Goal: Use online tool/utility: Utilize a website feature to perform a specific function

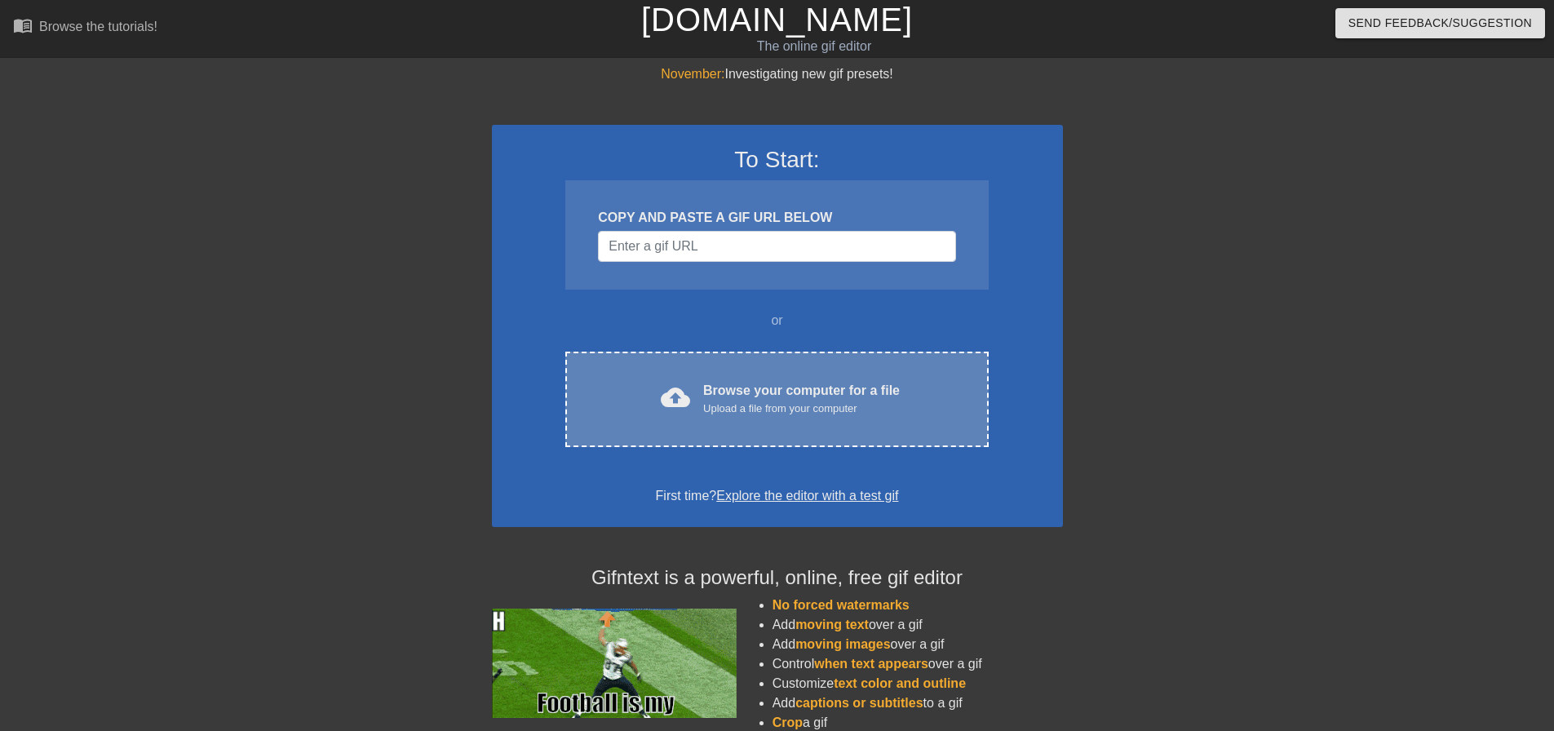
click at [823, 377] on div "cloud_upload Browse your computer for a file Upload a file from your computer C…" at bounding box center [776, 399] width 423 height 95
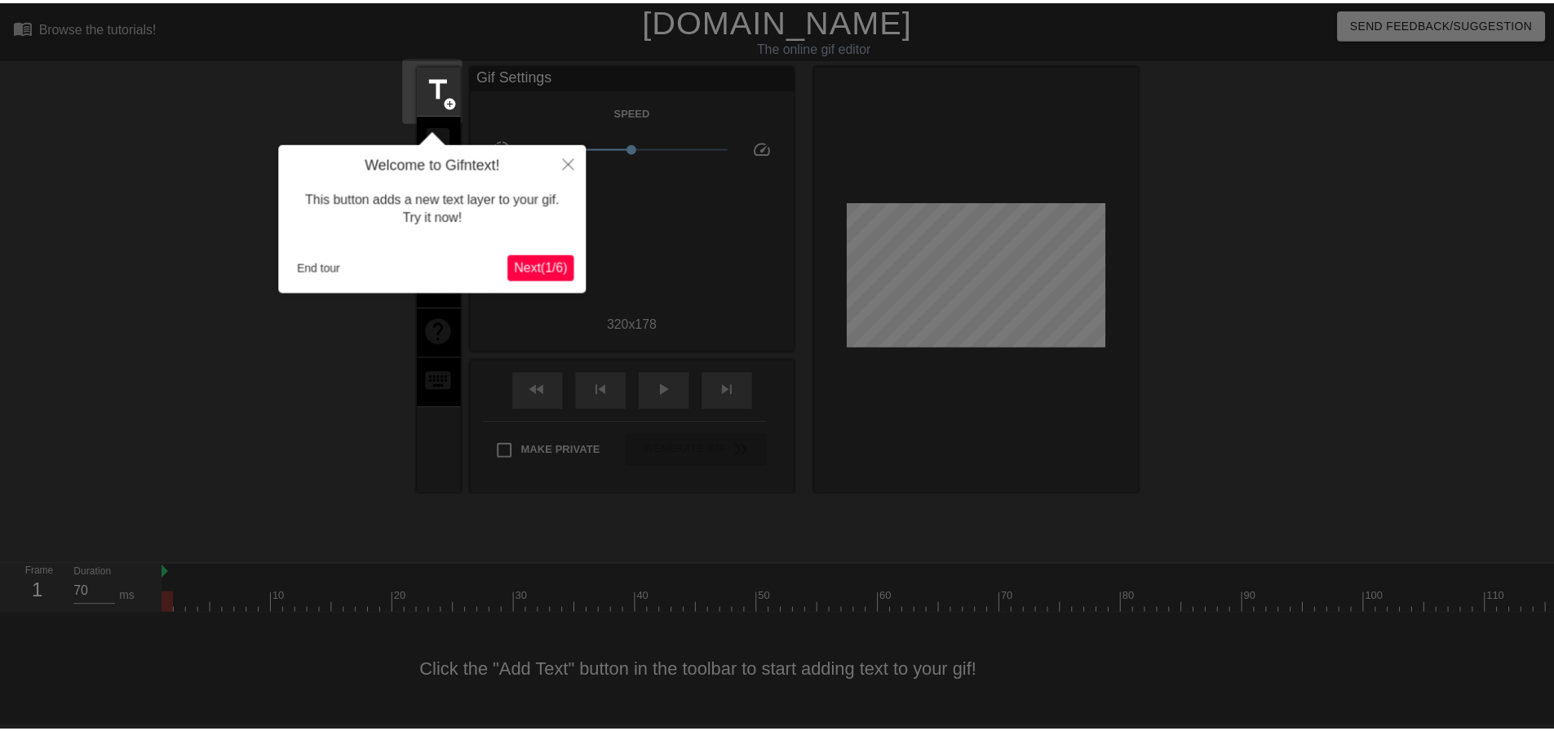
scroll to position [8, 0]
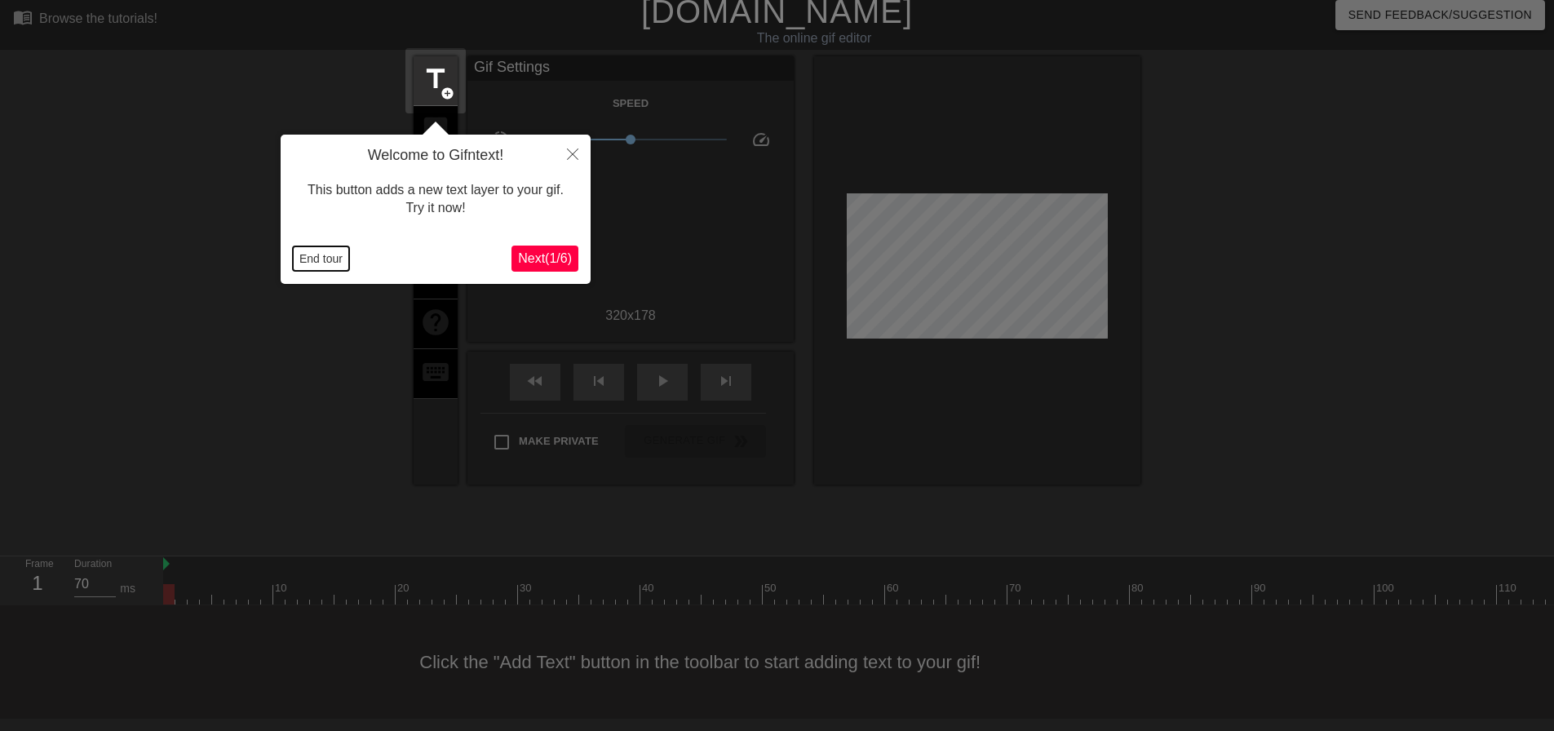
click at [320, 262] on button "End tour" at bounding box center [321, 258] width 56 height 24
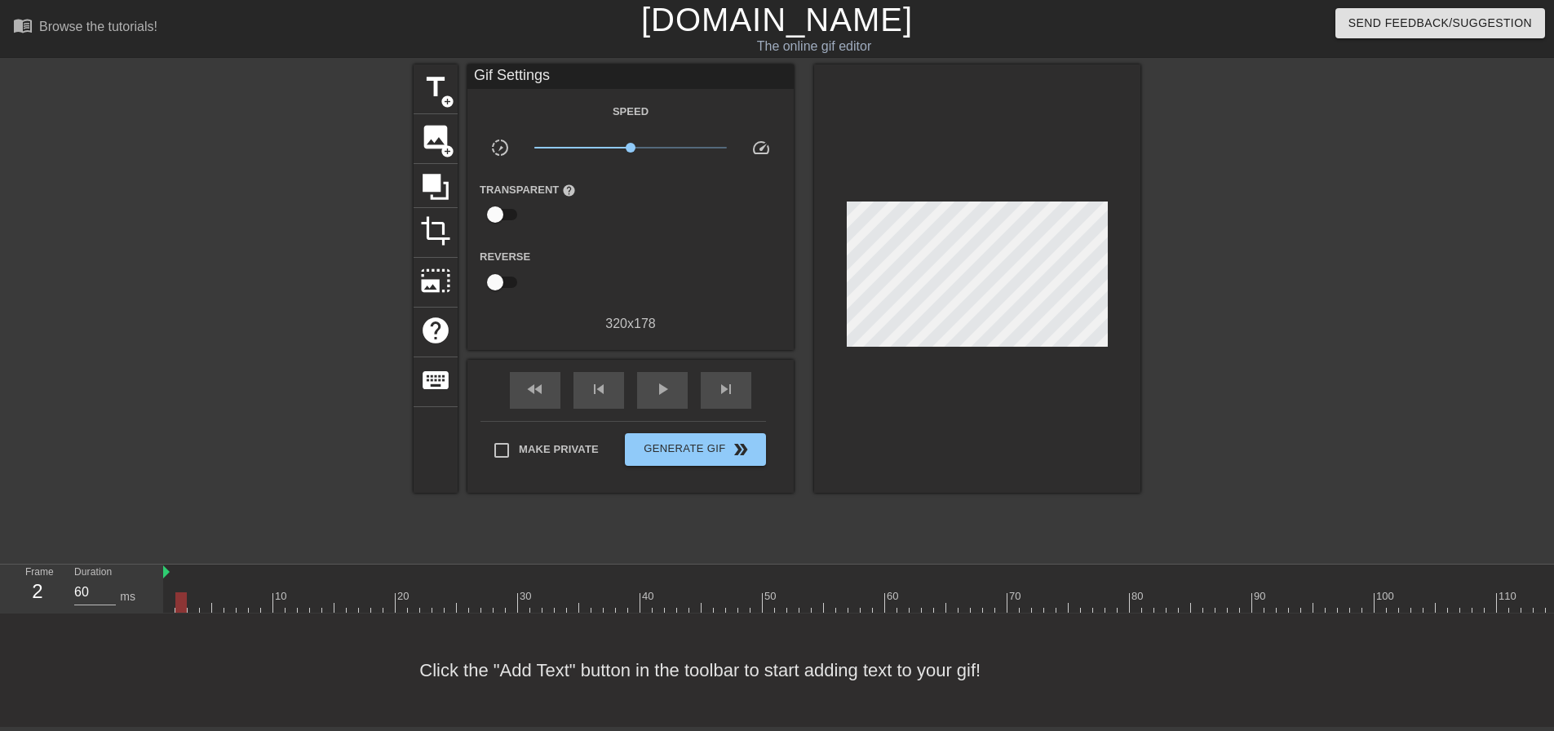
type input "70"
click at [806, 20] on link "[DOMAIN_NAME]" at bounding box center [777, 20] width 272 height 36
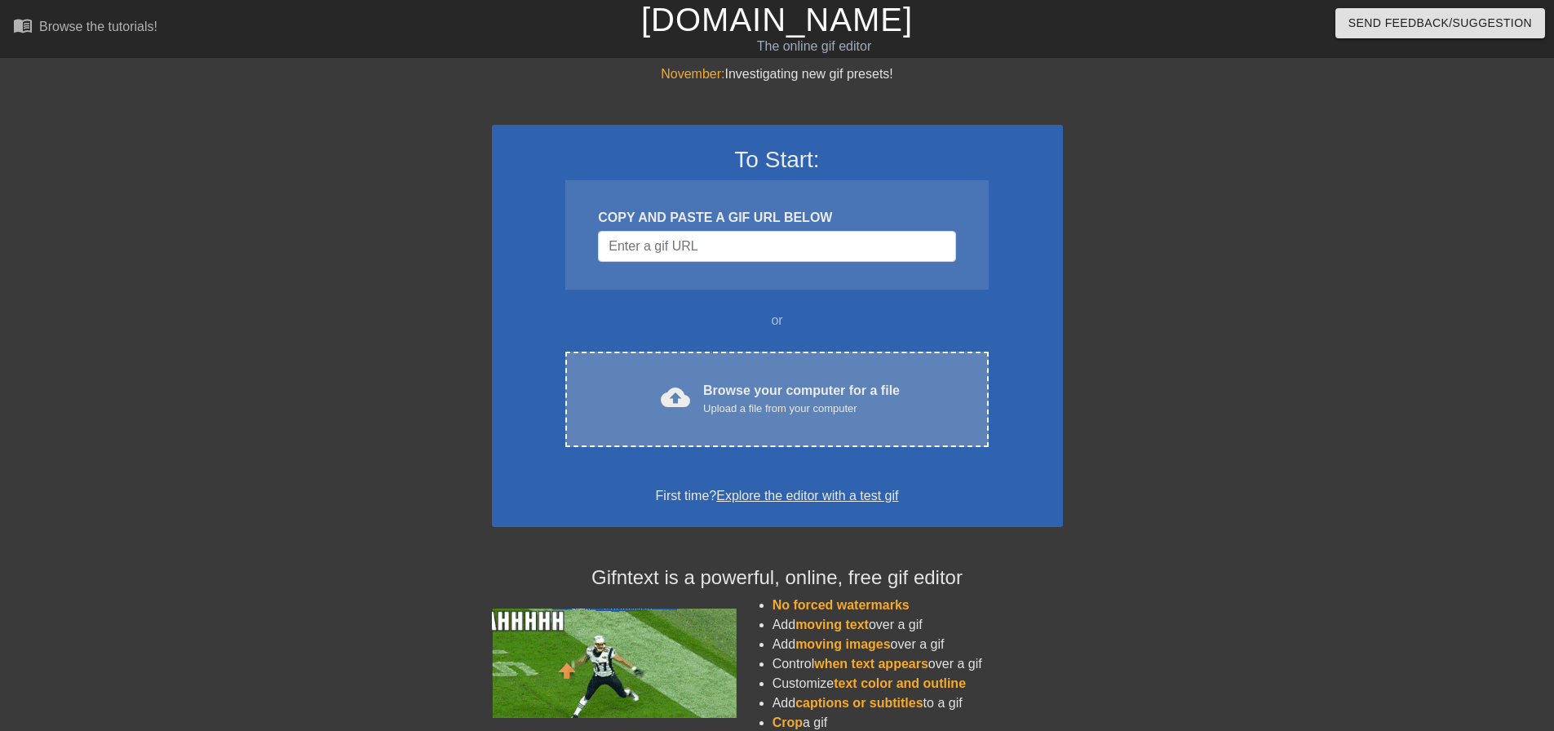
click at [730, 356] on div "cloud_upload Browse your computer for a file Upload a file from your computer C…" at bounding box center [776, 399] width 423 height 95
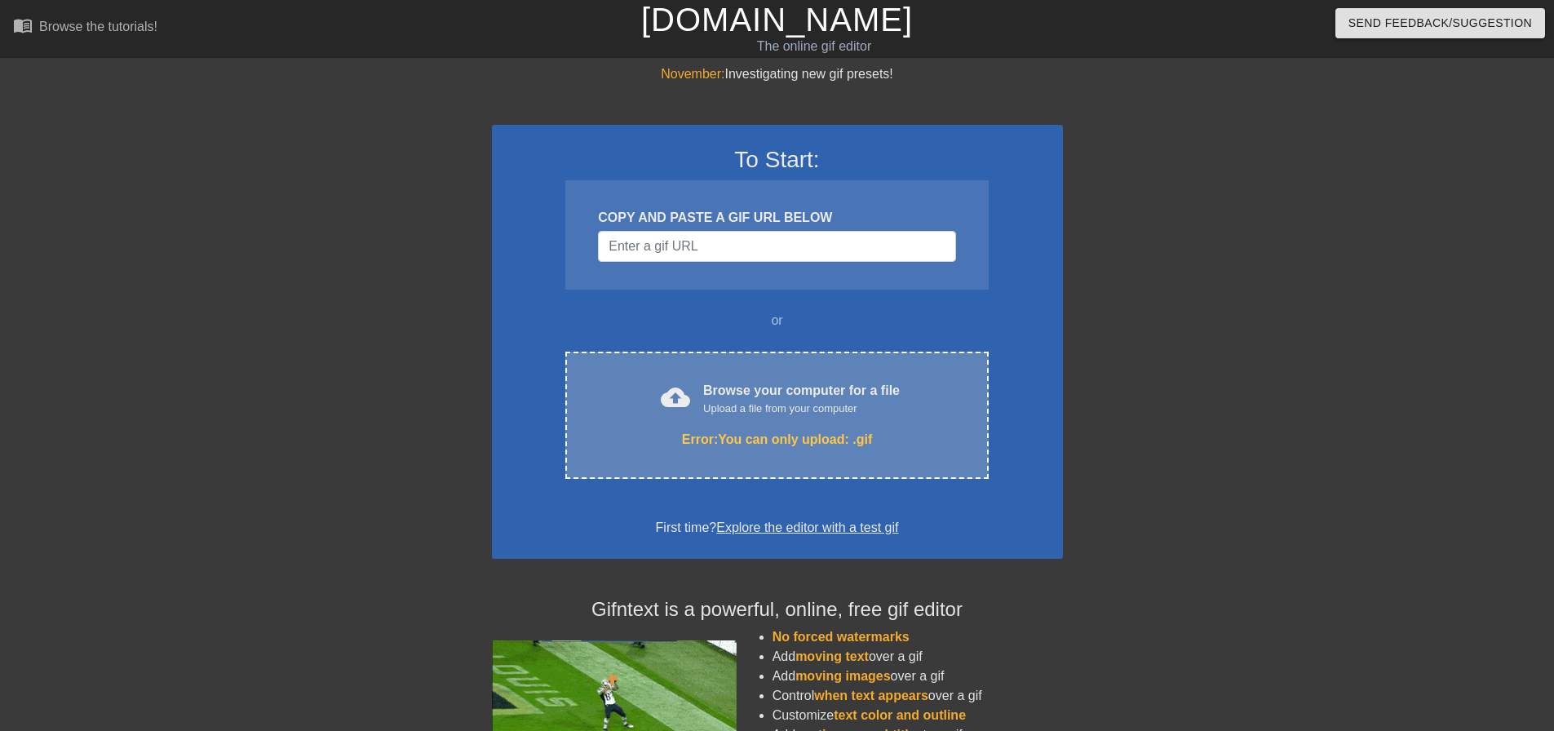
click at [753, 421] on div "cloud_upload Browse your computer for a file Upload a file from your computer E…" at bounding box center [776, 415] width 423 height 127
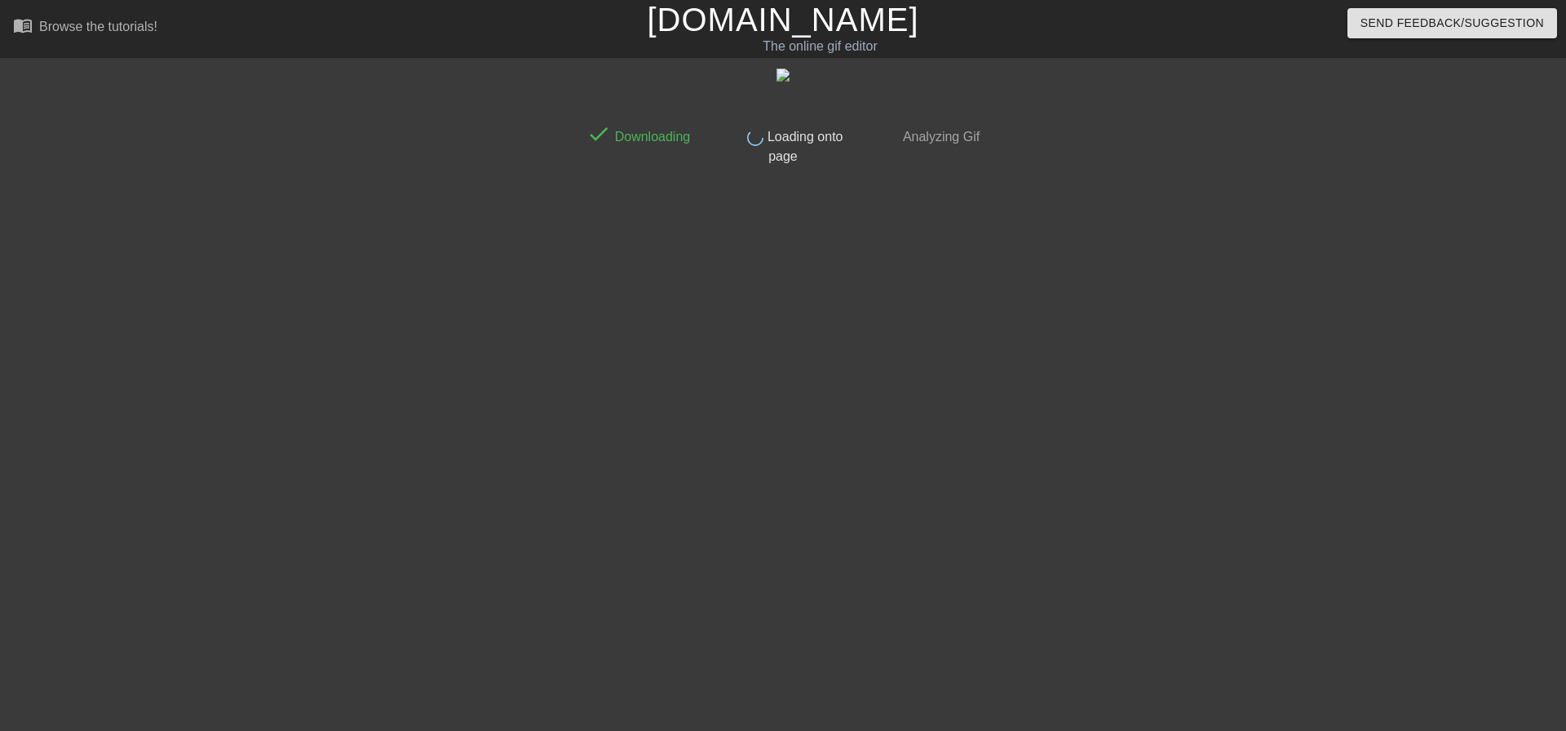
click at [768, 24] on link "[DOMAIN_NAME]" at bounding box center [783, 20] width 272 height 36
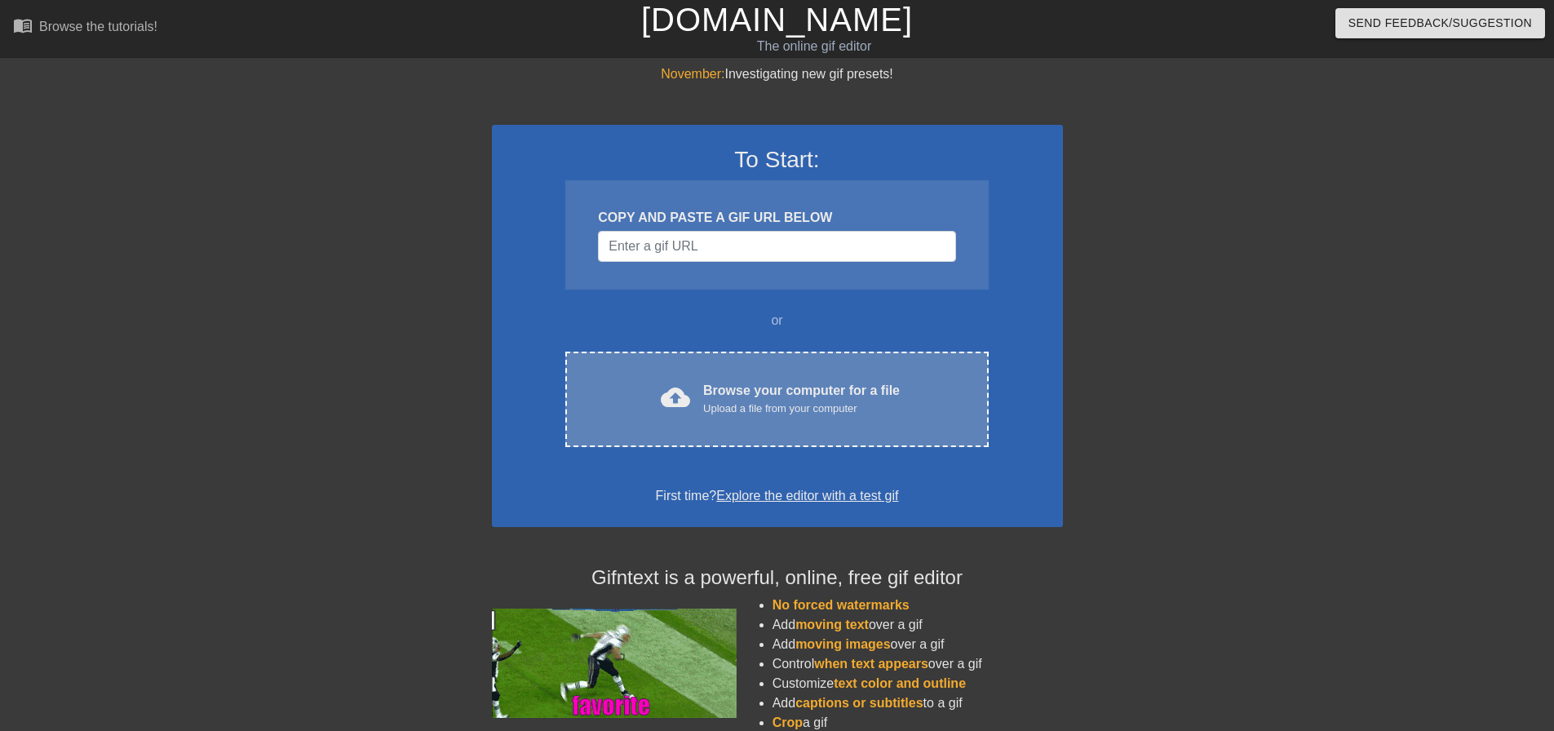
click at [798, 391] on div "Browse your computer for a file Upload a file from your computer" at bounding box center [801, 399] width 197 height 36
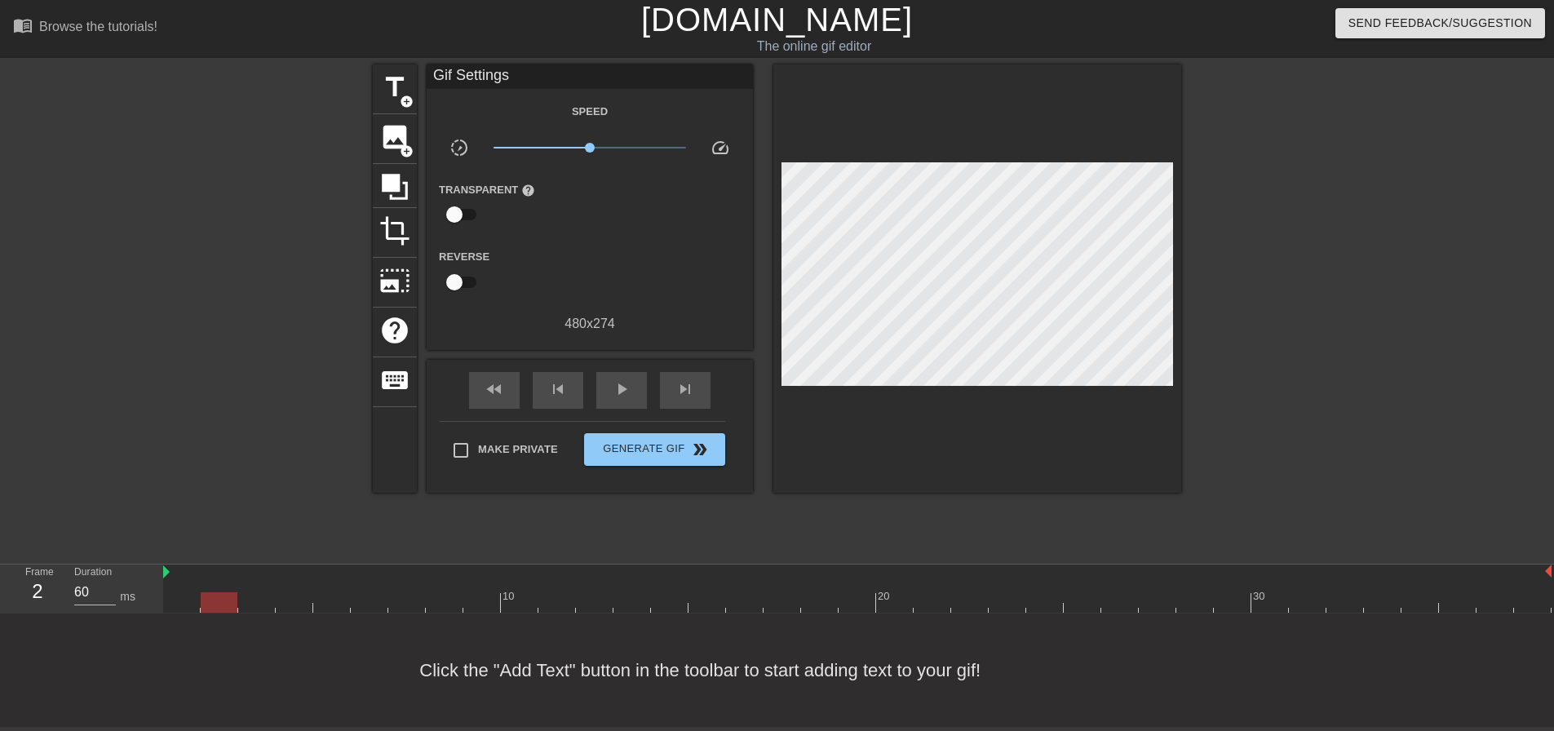
type input "70"
click at [392, 84] on span "title" at bounding box center [394, 87] width 31 height 31
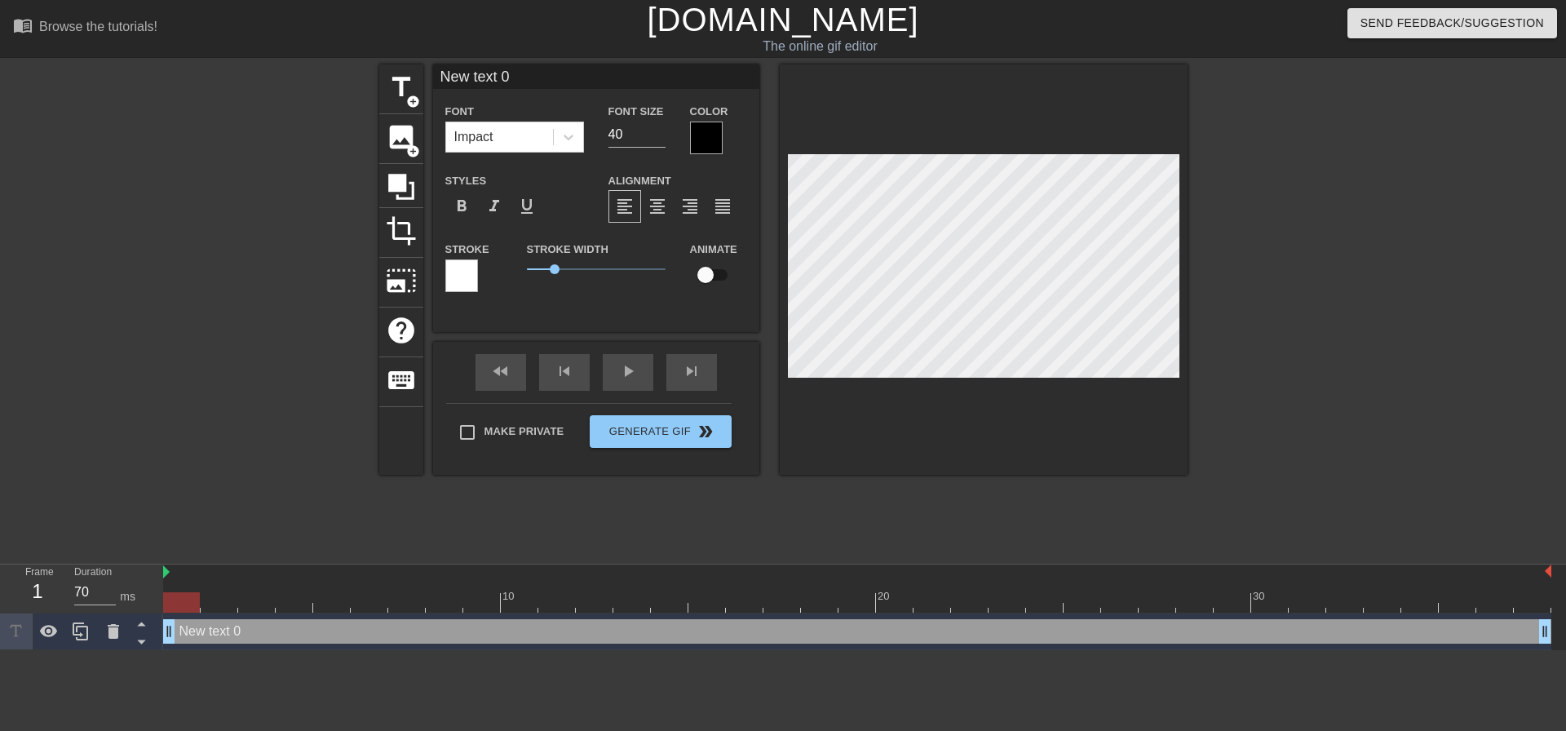
click at [536, 80] on input "New text 0" at bounding box center [596, 76] width 326 height 24
click at [536, 83] on input "New text 0" at bounding box center [596, 76] width 326 height 24
type input "Sri"
drag, startPoint x: 633, startPoint y: 131, endPoint x: 607, endPoint y: 136, distance: 26.6
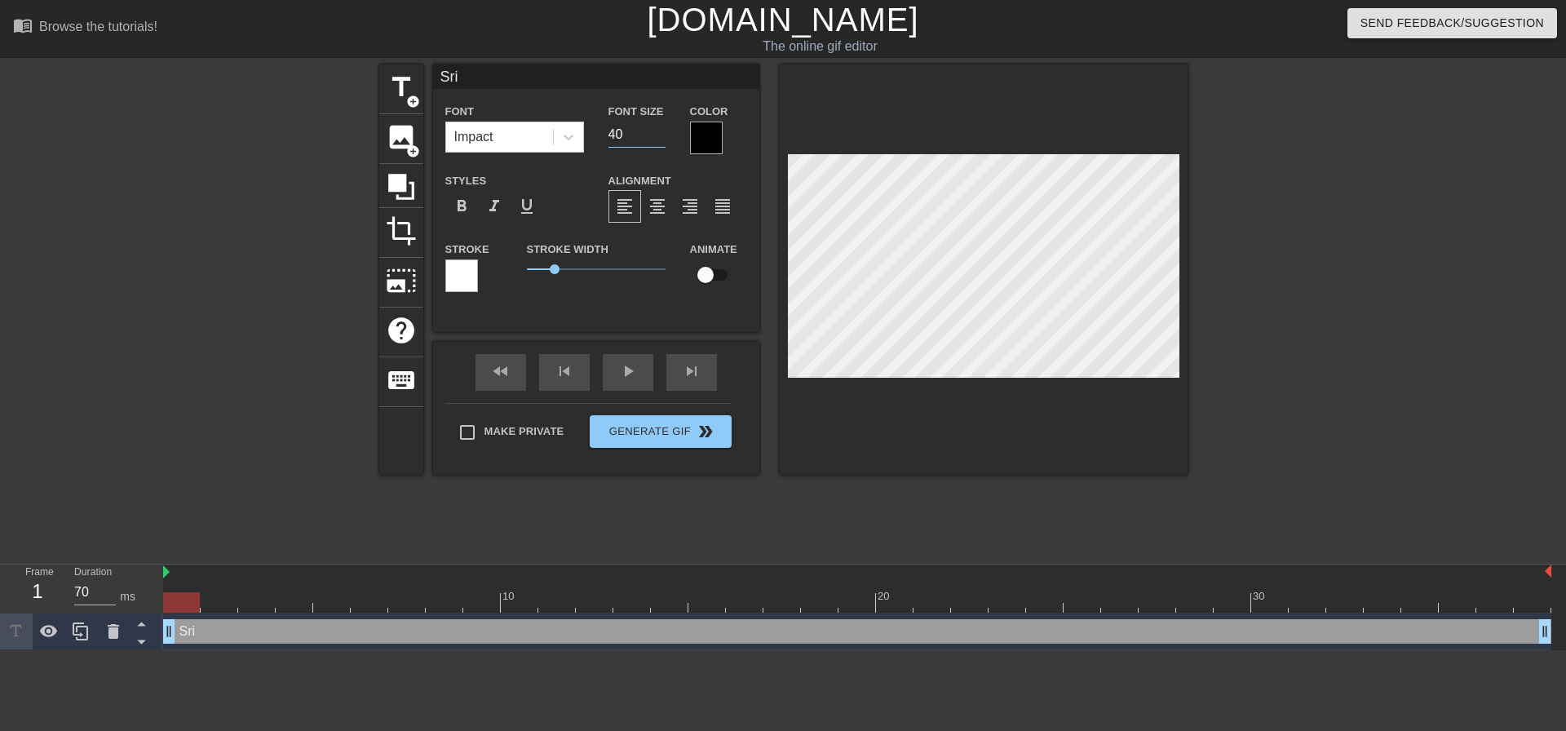
click at [607, 136] on div "Font Size 40" at bounding box center [637, 127] width 82 height 53
type input "28"
click at [706, 276] on input "checkbox" at bounding box center [705, 274] width 93 height 31
checkbox input "true"
click at [403, 85] on span "title" at bounding box center [401, 87] width 31 height 31
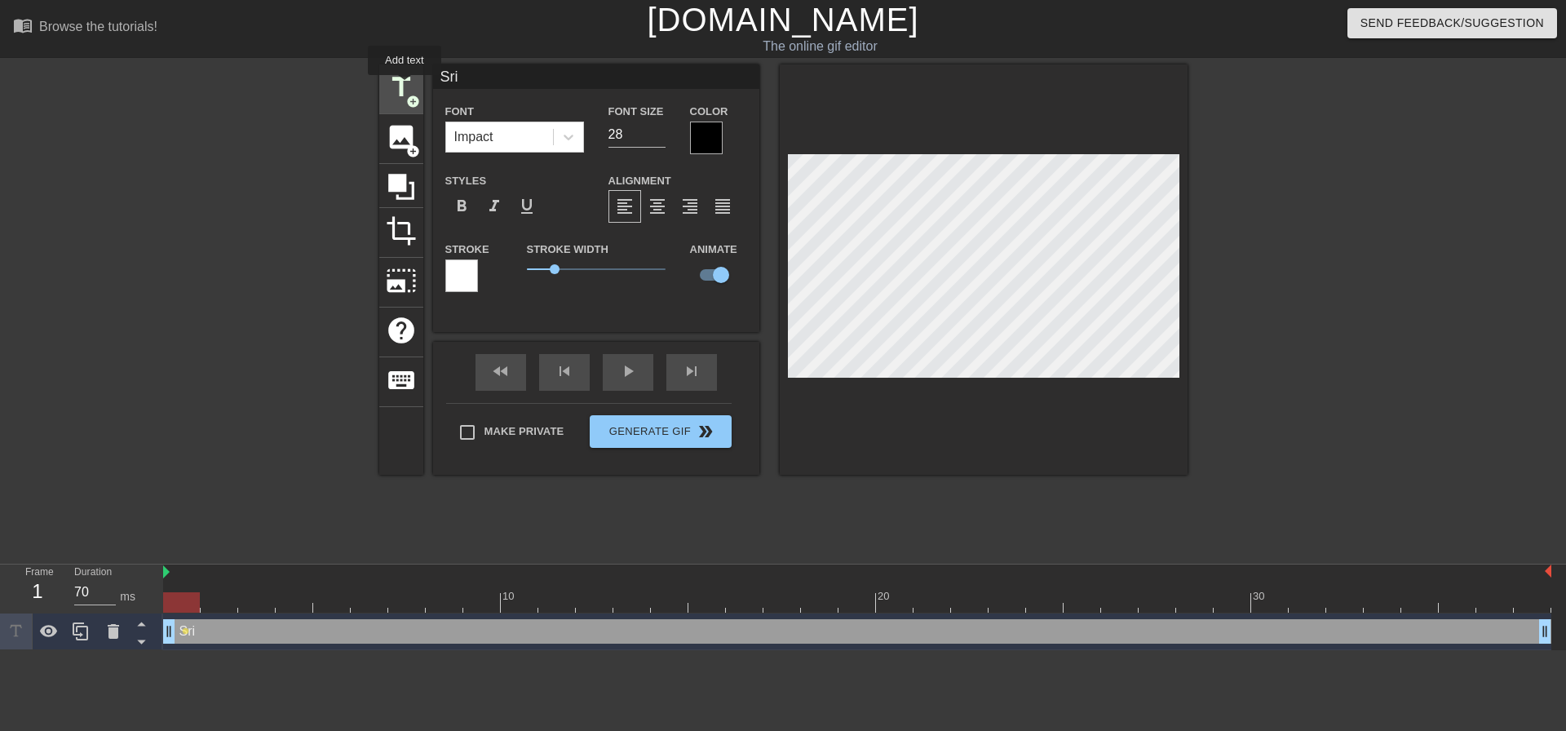
type input "New text 1"
type input "40"
checkbox input "false"
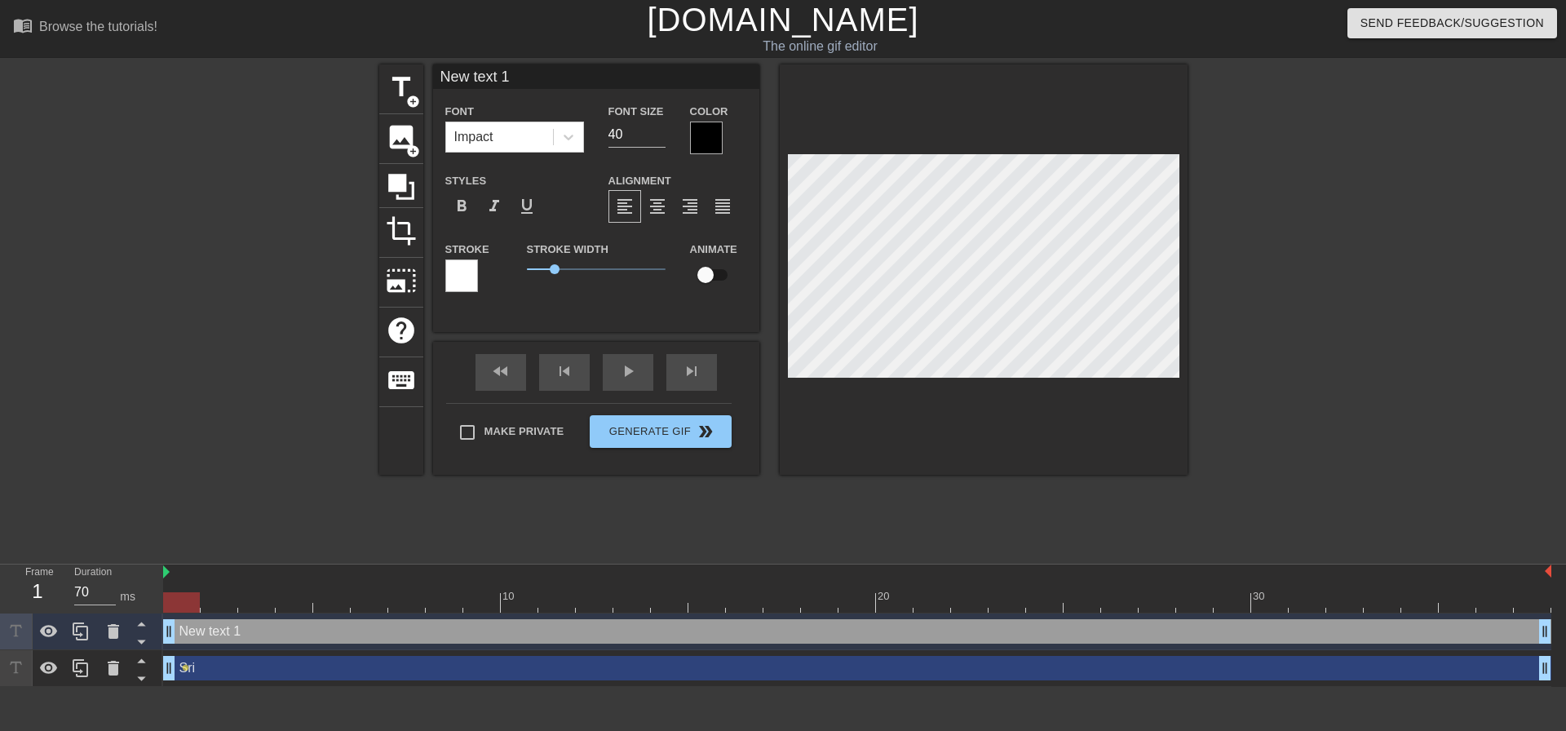
drag, startPoint x: 543, startPoint y: 77, endPoint x: 424, endPoint y: 85, distance: 119.4
click at [424, 85] on div "title add_circle image add_circle crop photo_size_select_large help keyboard Ne…" at bounding box center [783, 269] width 808 height 410
type input "Siva"
drag, startPoint x: 632, startPoint y: 140, endPoint x: 566, endPoint y: 141, distance: 66.1
click at [566, 141] on div "Font Impact Font Size 40 Color" at bounding box center [596, 127] width 326 height 53
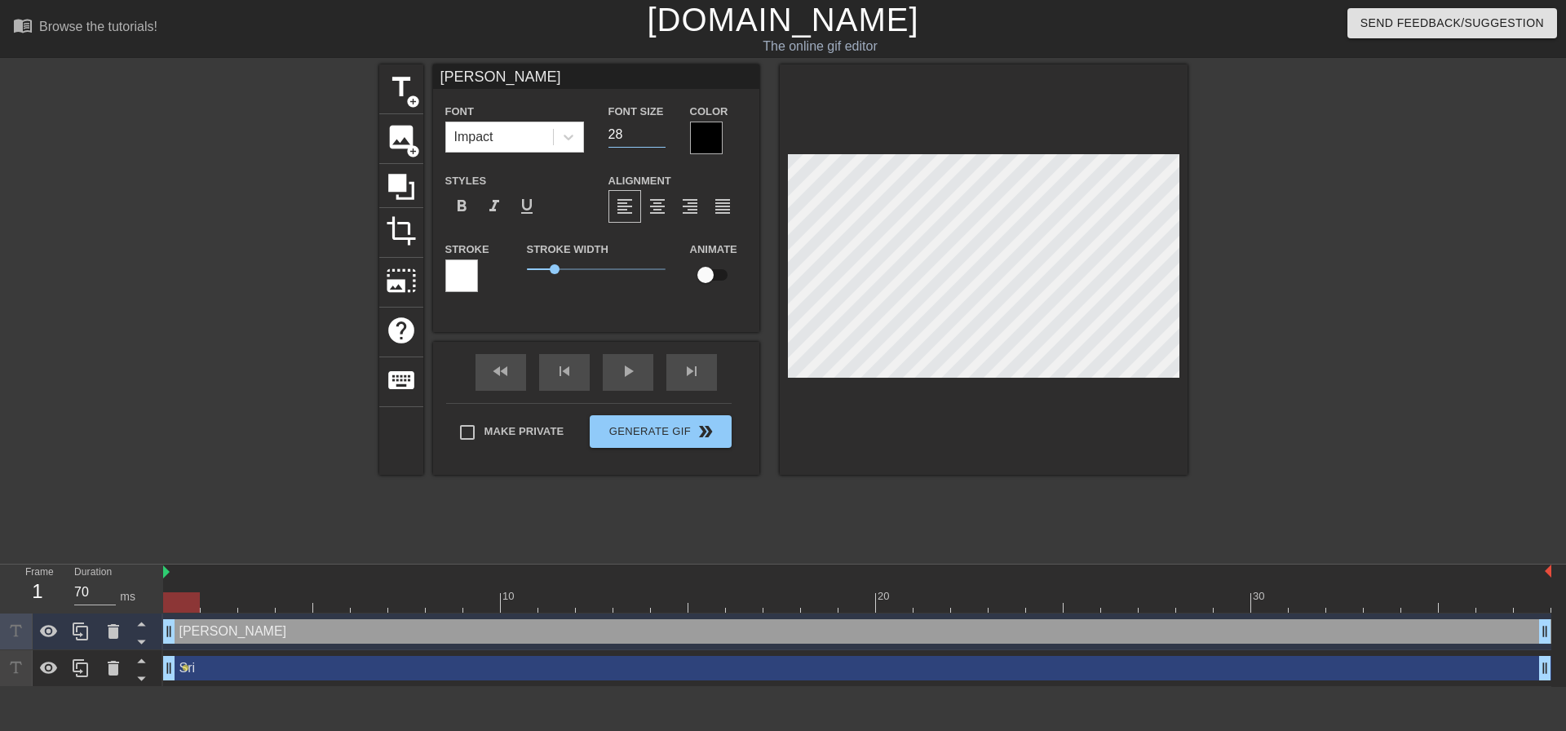
type input "28"
click at [708, 274] on input "checkbox" at bounding box center [705, 274] width 93 height 31
checkbox input "true"
click at [394, 84] on span "title" at bounding box center [401, 87] width 31 height 31
type input "New text 2"
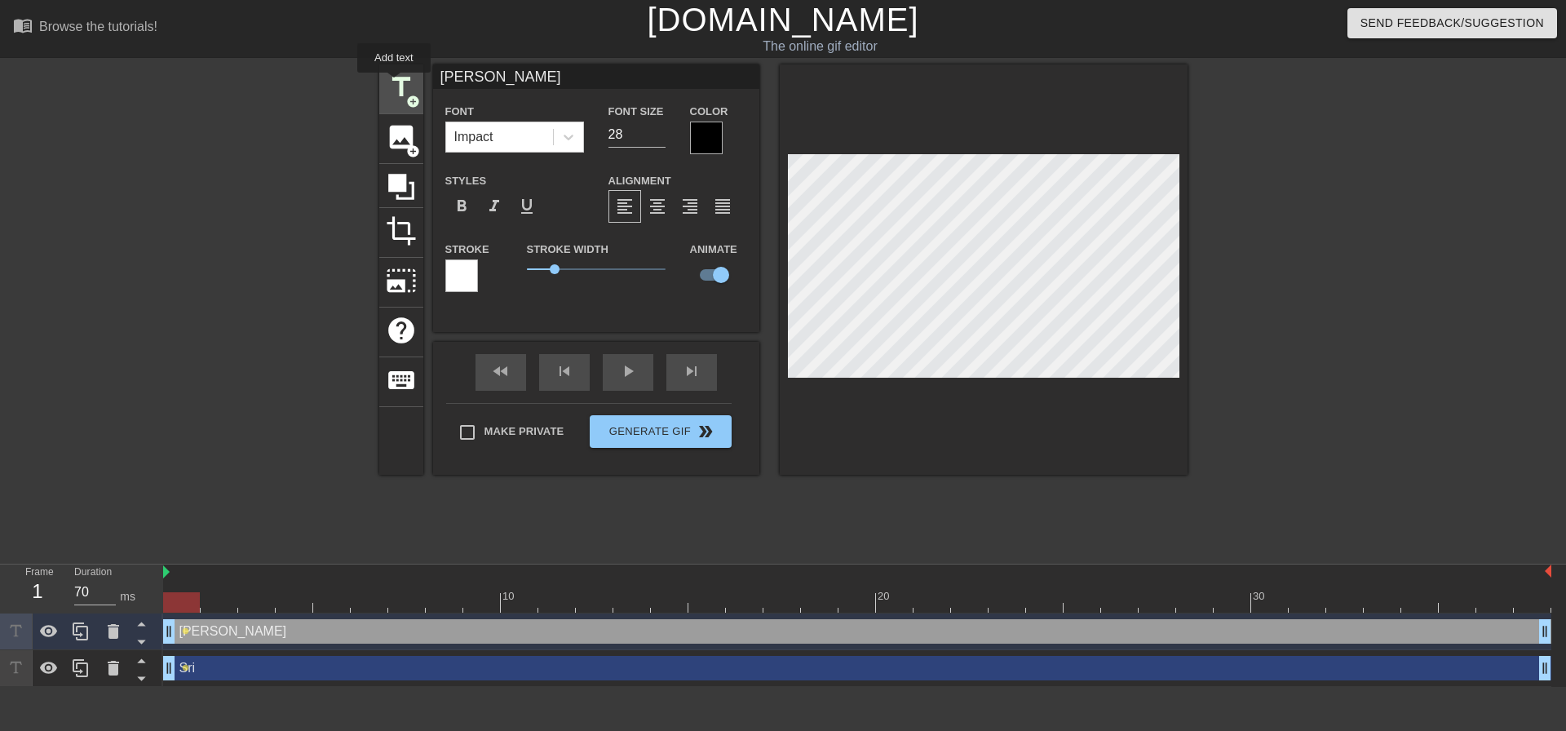
type input "40"
checkbox input "false"
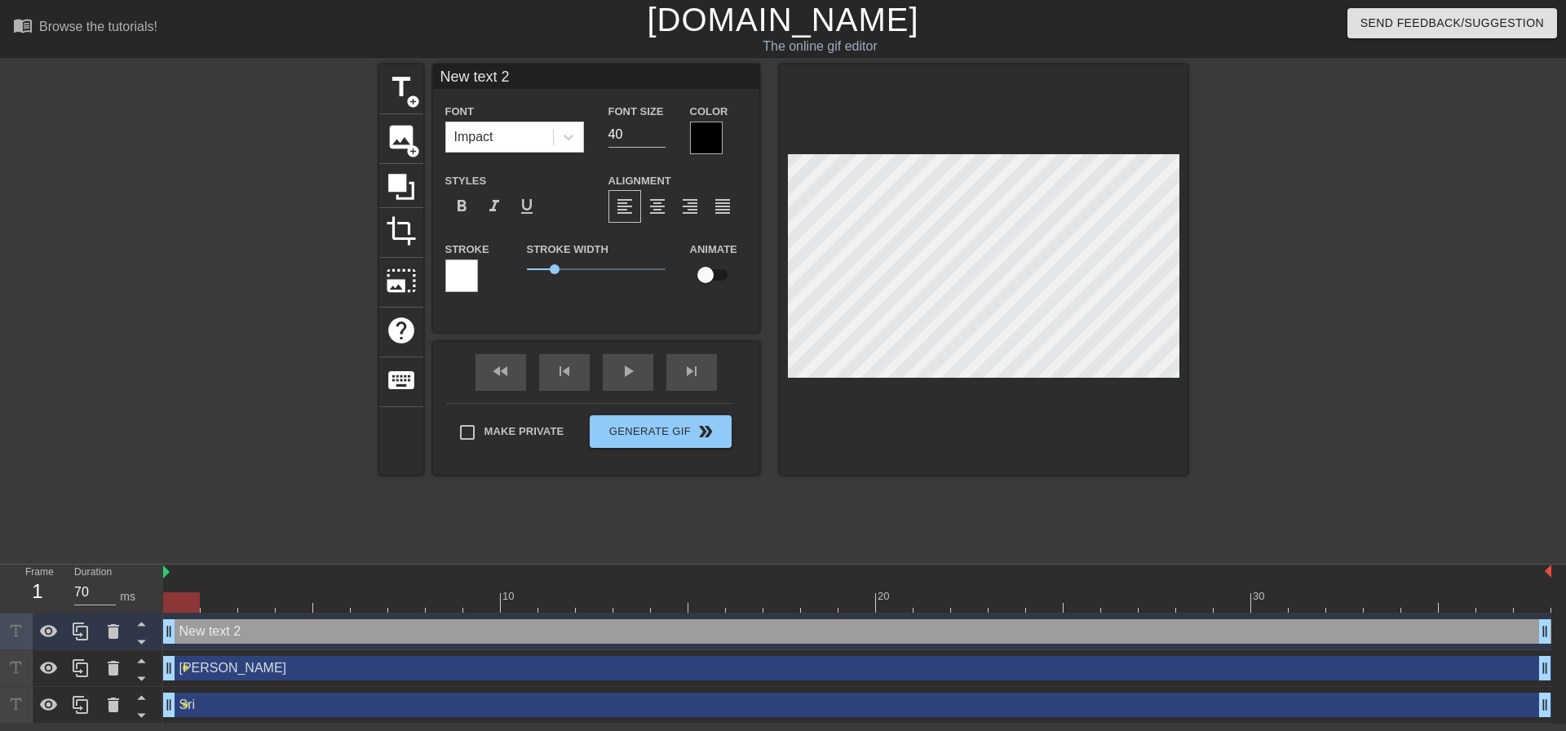
drag, startPoint x: 549, startPoint y: 83, endPoint x: 370, endPoint y: 82, distance: 179.5
click at [370, 82] on div "title add_circle image add_circle crop photo_size_select_large help keyboard Ne…" at bounding box center [783, 308] width 1566 height 489
type input "Pavan"
drag, startPoint x: 630, startPoint y: 132, endPoint x: 585, endPoint y: 137, distance: 45.1
click at [585, 137] on div "Font Impact Font Size 40 Color" at bounding box center [596, 127] width 326 height 53
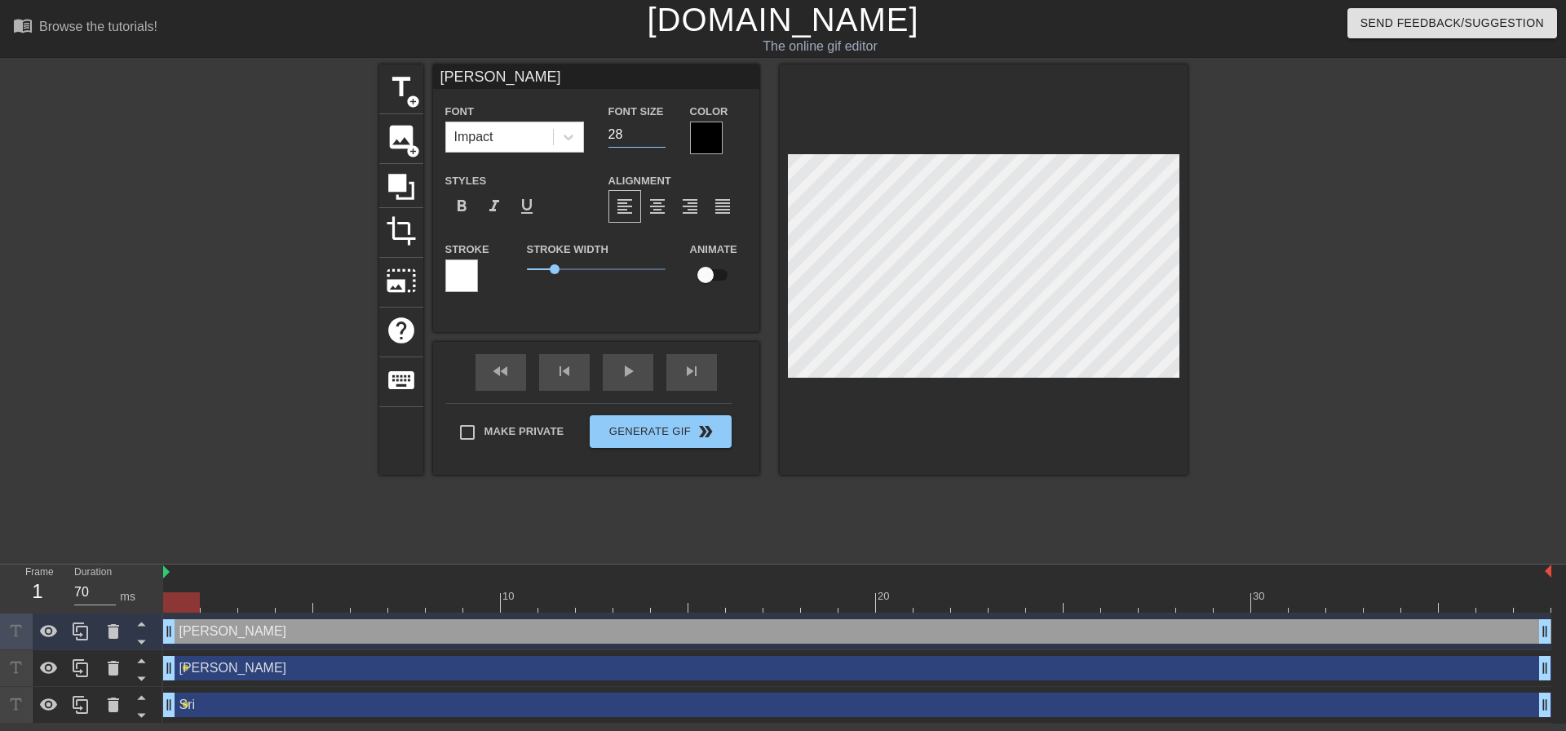
type input "28"
type input "60"
type input "Sri"
checkbox input "true"
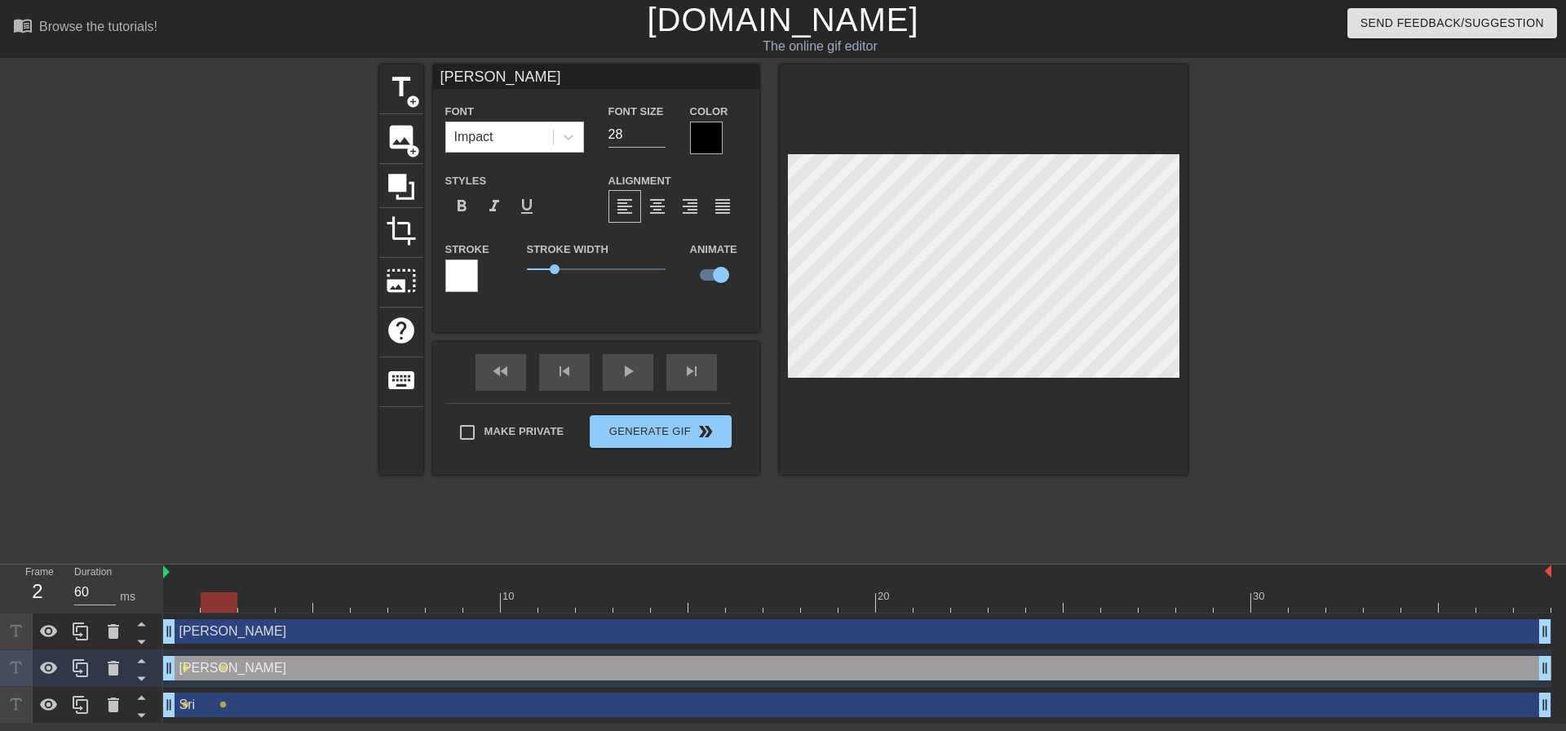
type input "Pavan"
checkbox input "false"
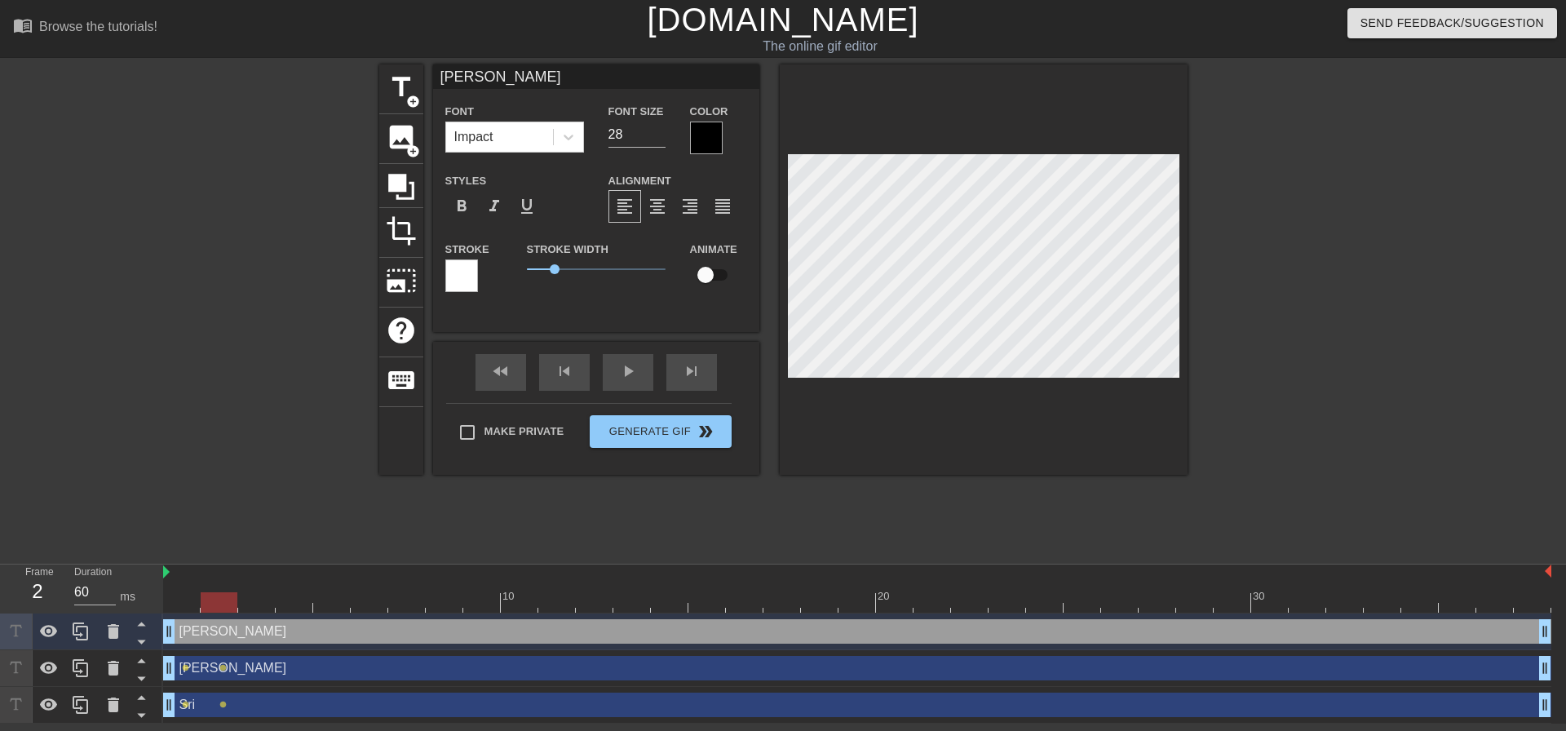
type input "70"
type input "Siva"
checkbox input "true"
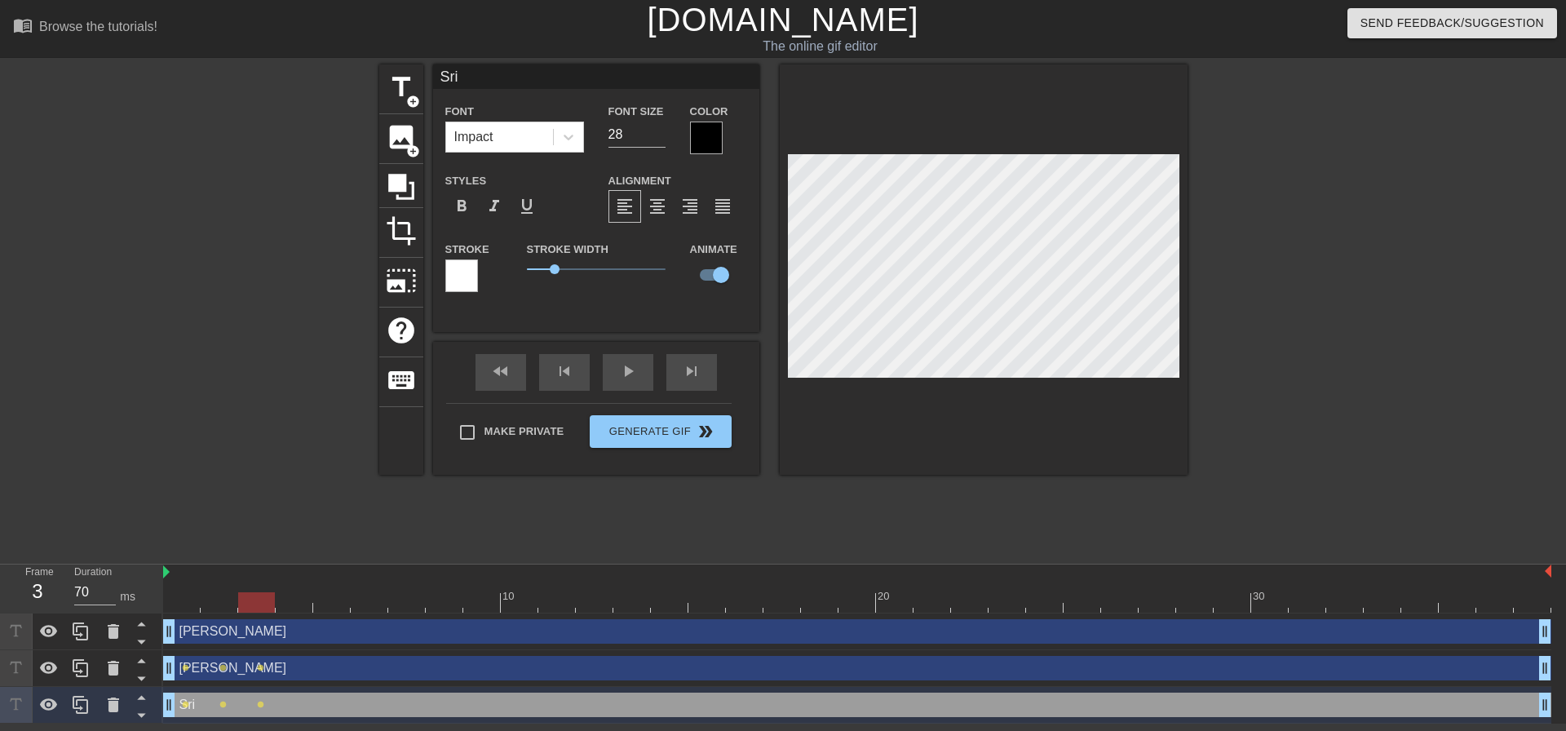
type input "Pavan"
checkbox input "false"
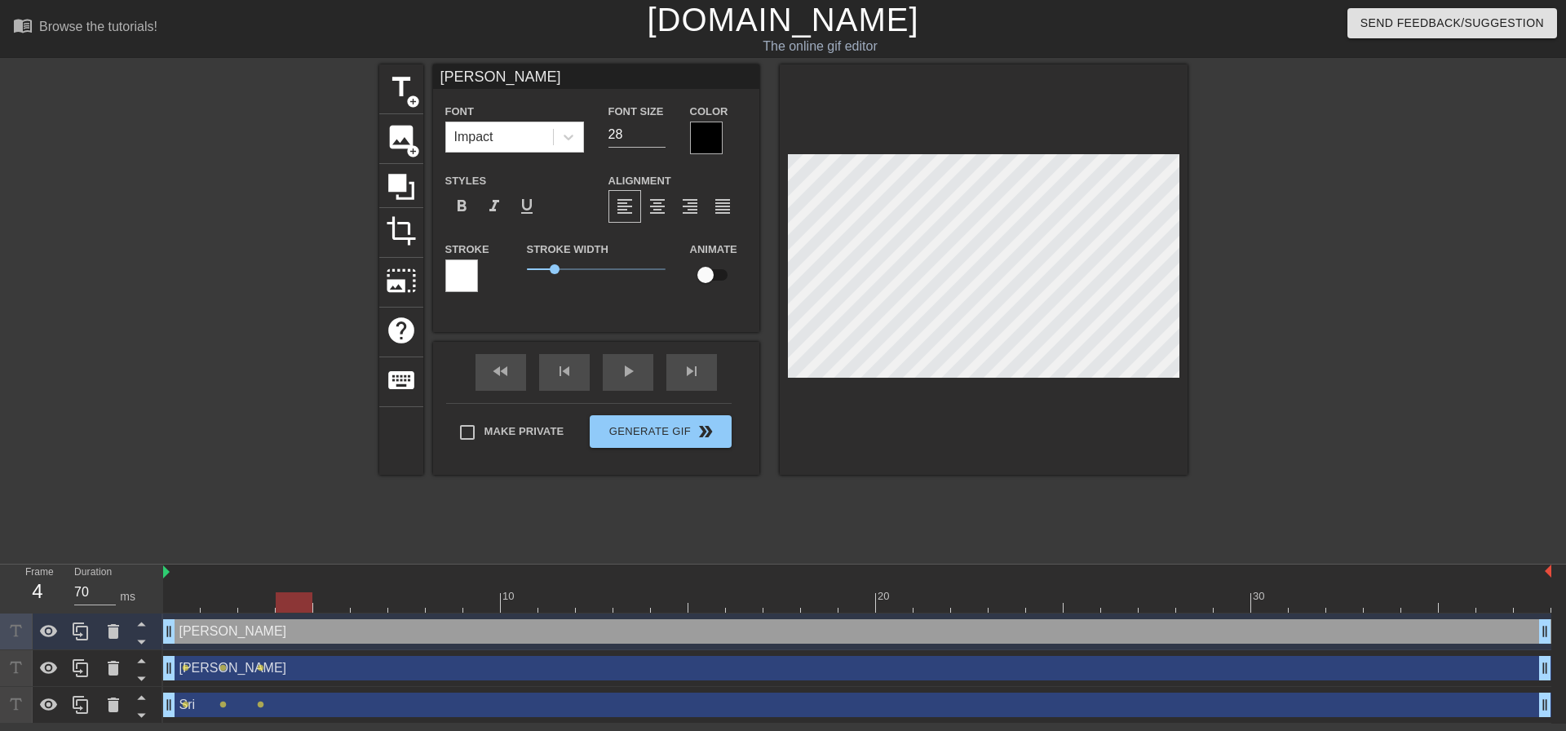
type input "Siva"
checkbox input "true"
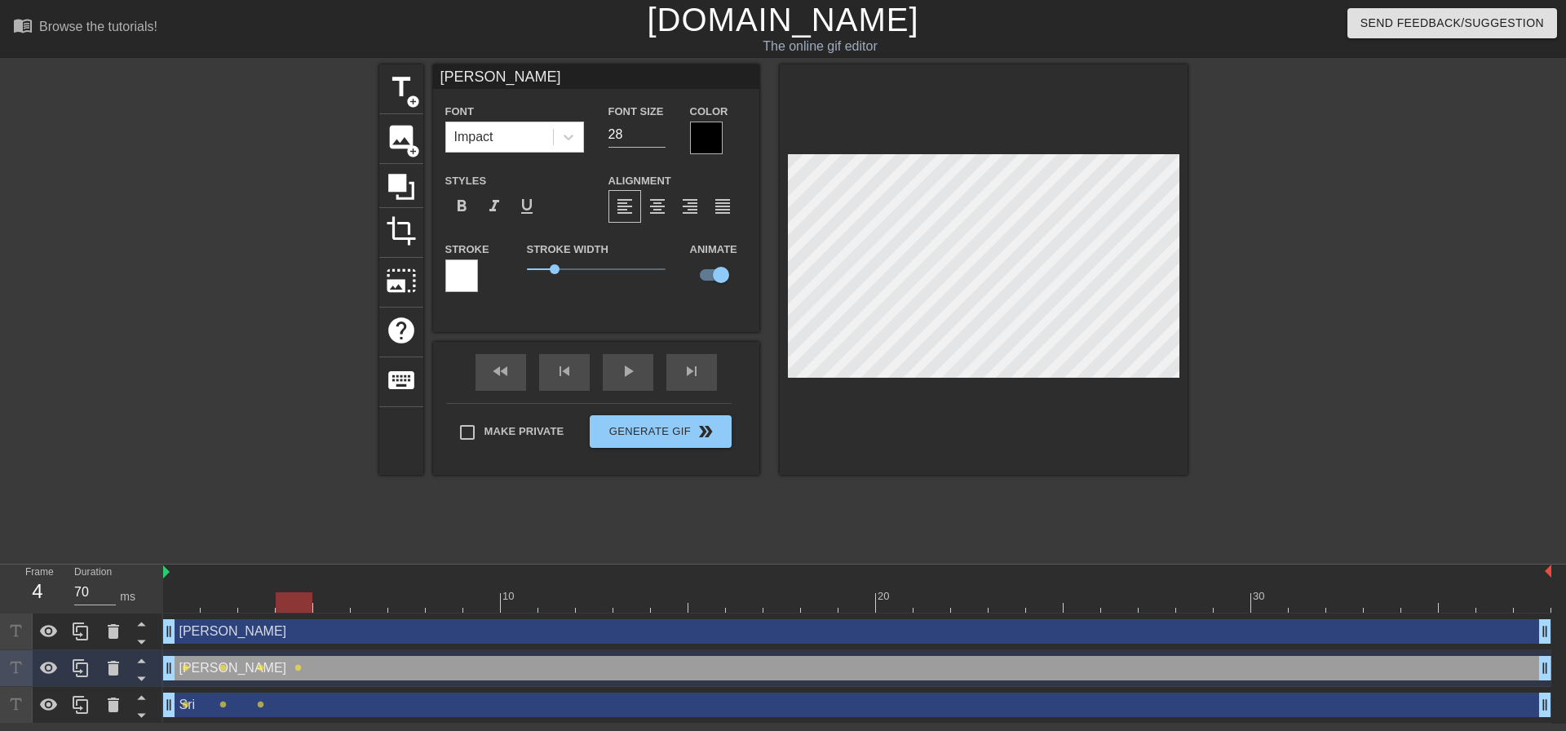
type input "Pavan"
checkbox input "false"
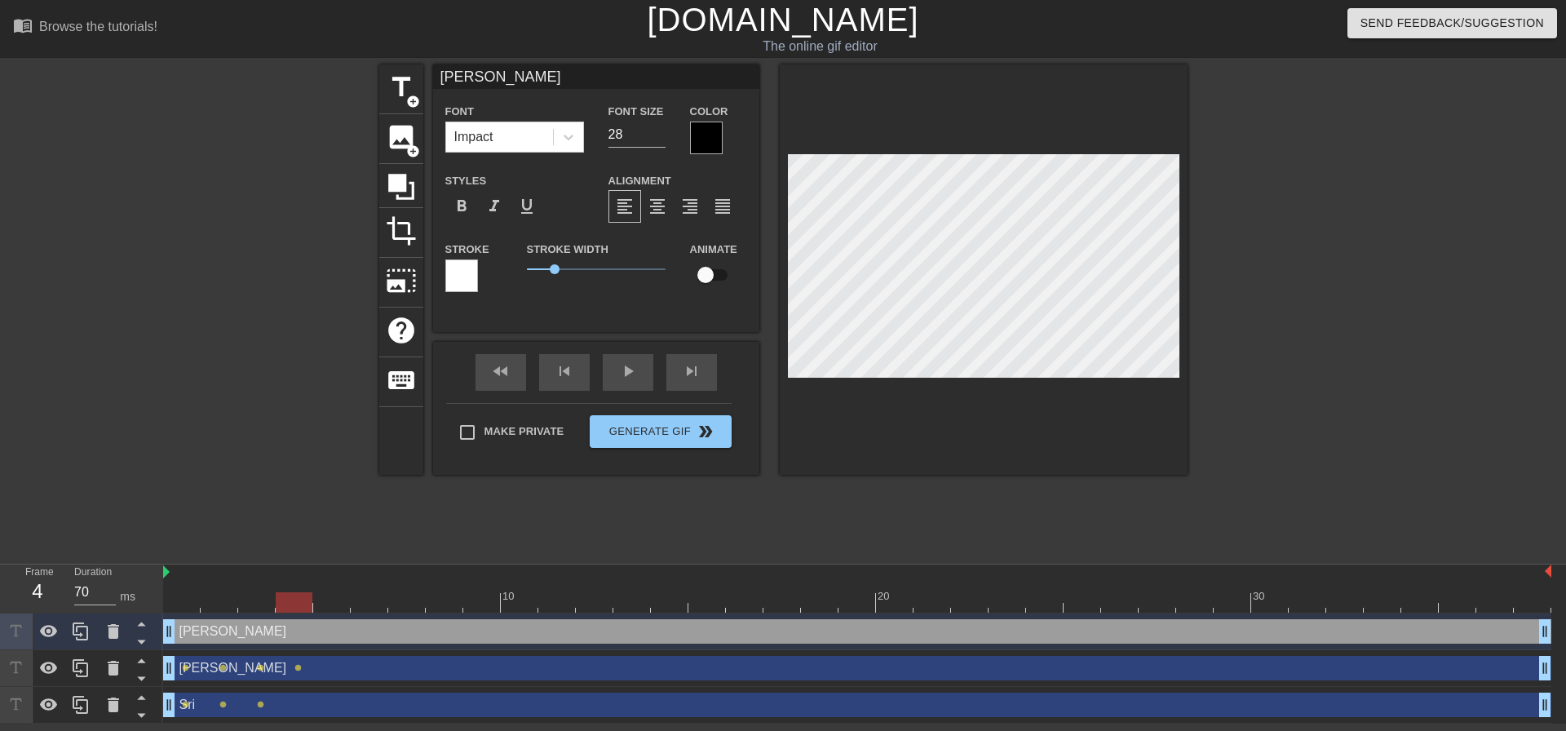
type input "Sri"
checkbox input "true"
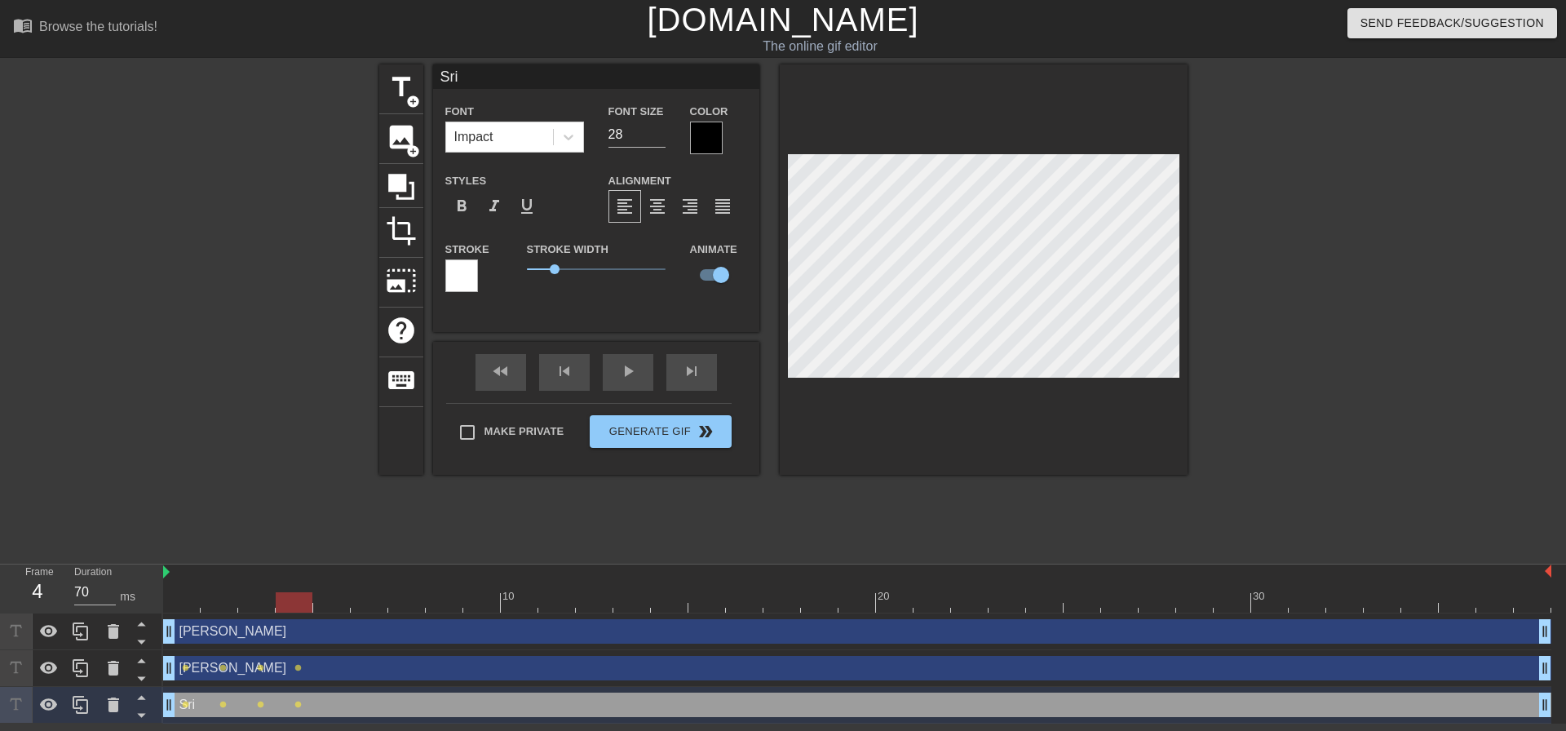
type input "60"
click at [392, 88] on span "title" at bounding box center [401, 87] width 31 height 31
type input "New text 3"
type input "40"
checkbox input "false"
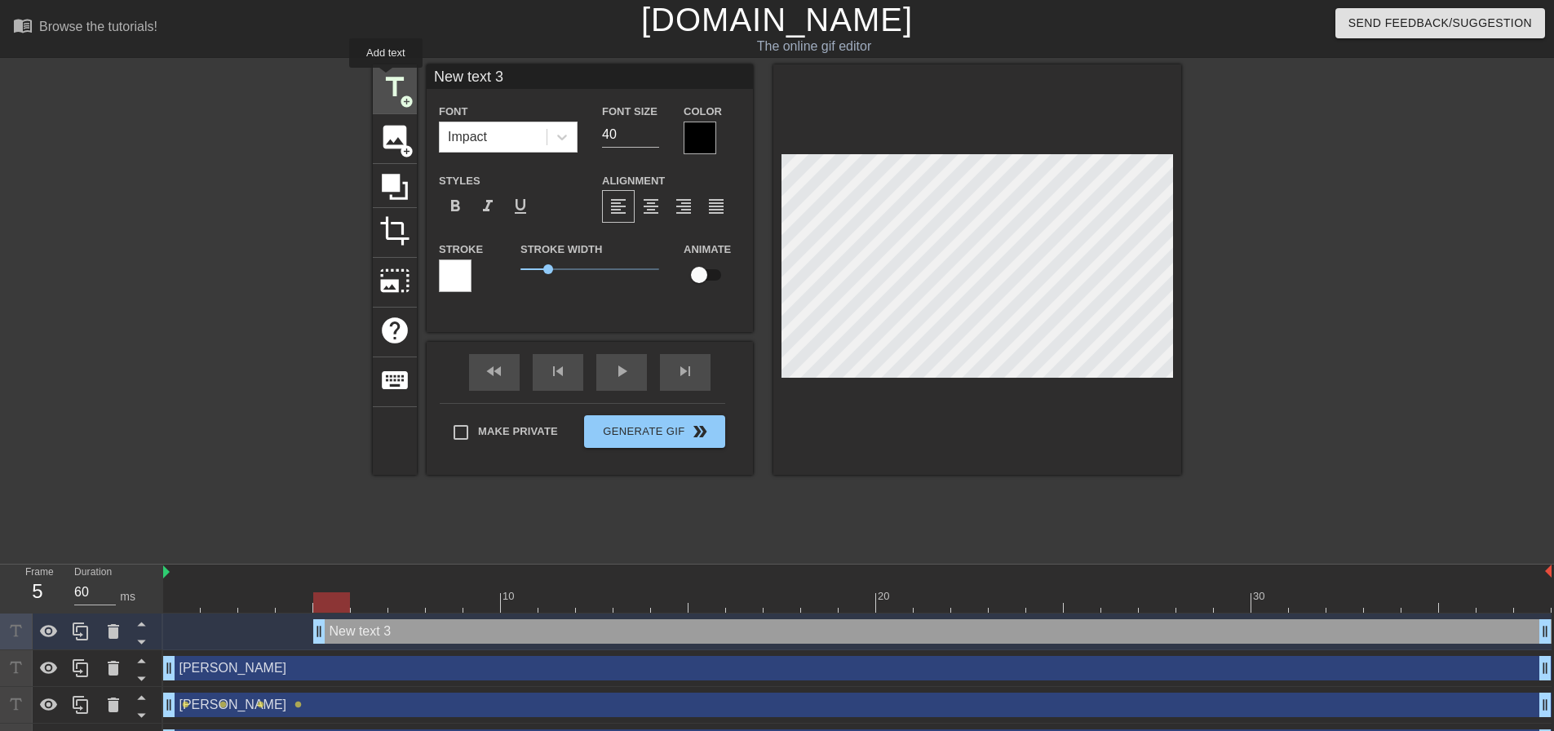
drag, startPoint x: 522, startPoint y: 72, endPoint x: 386, endPoint y: 79, distance: 136.4
click at [386, 79] on div "title add_circle image add_circle crop photo_size_select_large help keyboard Ne…" at bounding box center [777, 269] width 808 height 410
type input "Kalyan"
drag, startPoint x: 630, startPoint y: 135, endPoint x: 550, endPoint y: 152, distance: 81.6
click at [550, 152] on div "Font Impact Font Size 40 Color" at bounding box center [590, 127] width 326 height 53
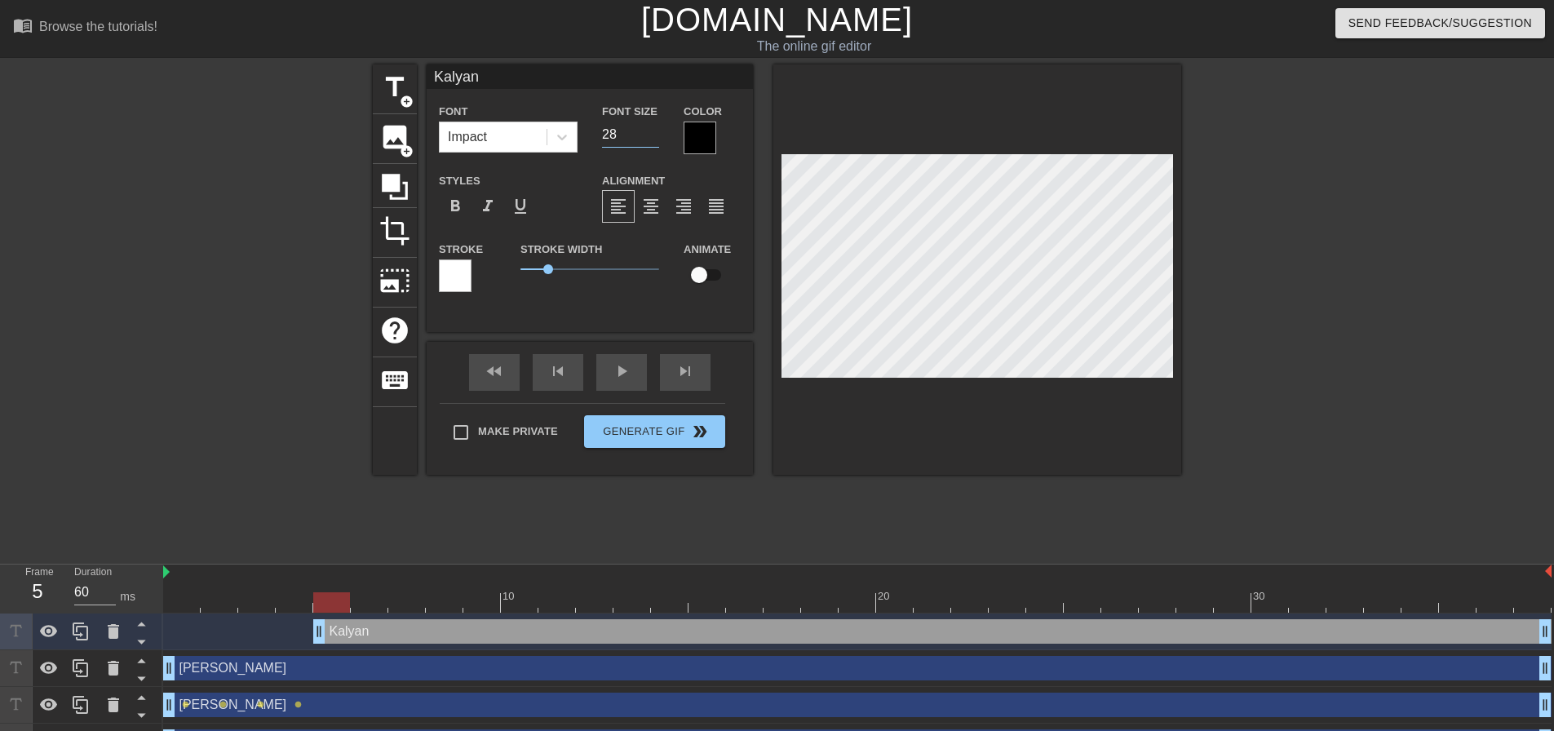
type input "28"
click at [775, 164] on div at bounding box center [977, 269] width 408 height 410
click at [699, 278] on input "checkbox" at bounding box center [699, 274] width 93 height 31
checkbox input "true"
drag, startPoint x: 317, startPoint y: 633, endPoint x: 162, endPoint y: 634, distance: 155.0
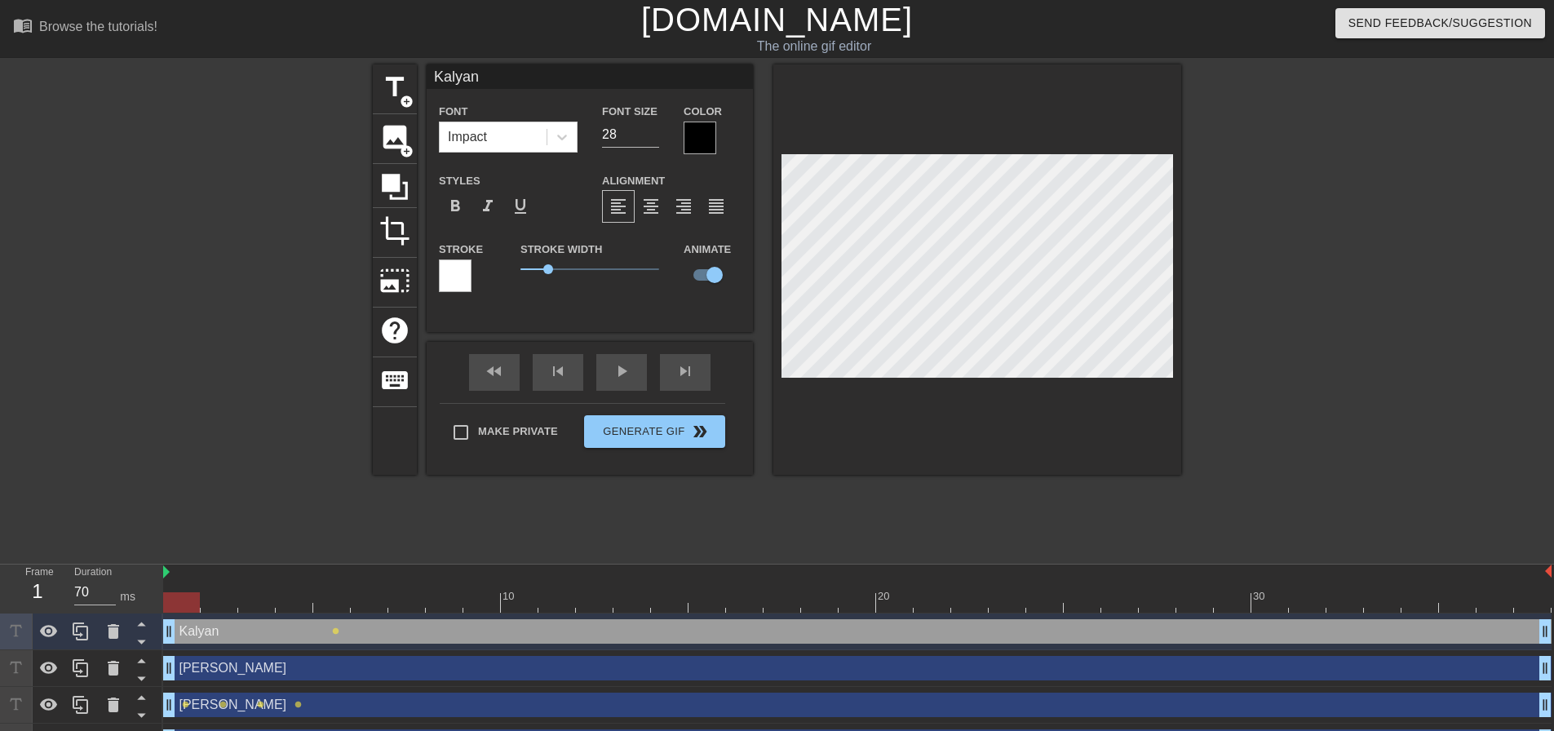
click at [162, 634] on div "Frame 1 Duration 70 ms 10 20 30 Kalyan drag_handle drag_handle lens Pavan drag_…" at bounding box center [777, 663] width 1554 height 196
type input "60"
type input "Pavan"
checkbox input "false"
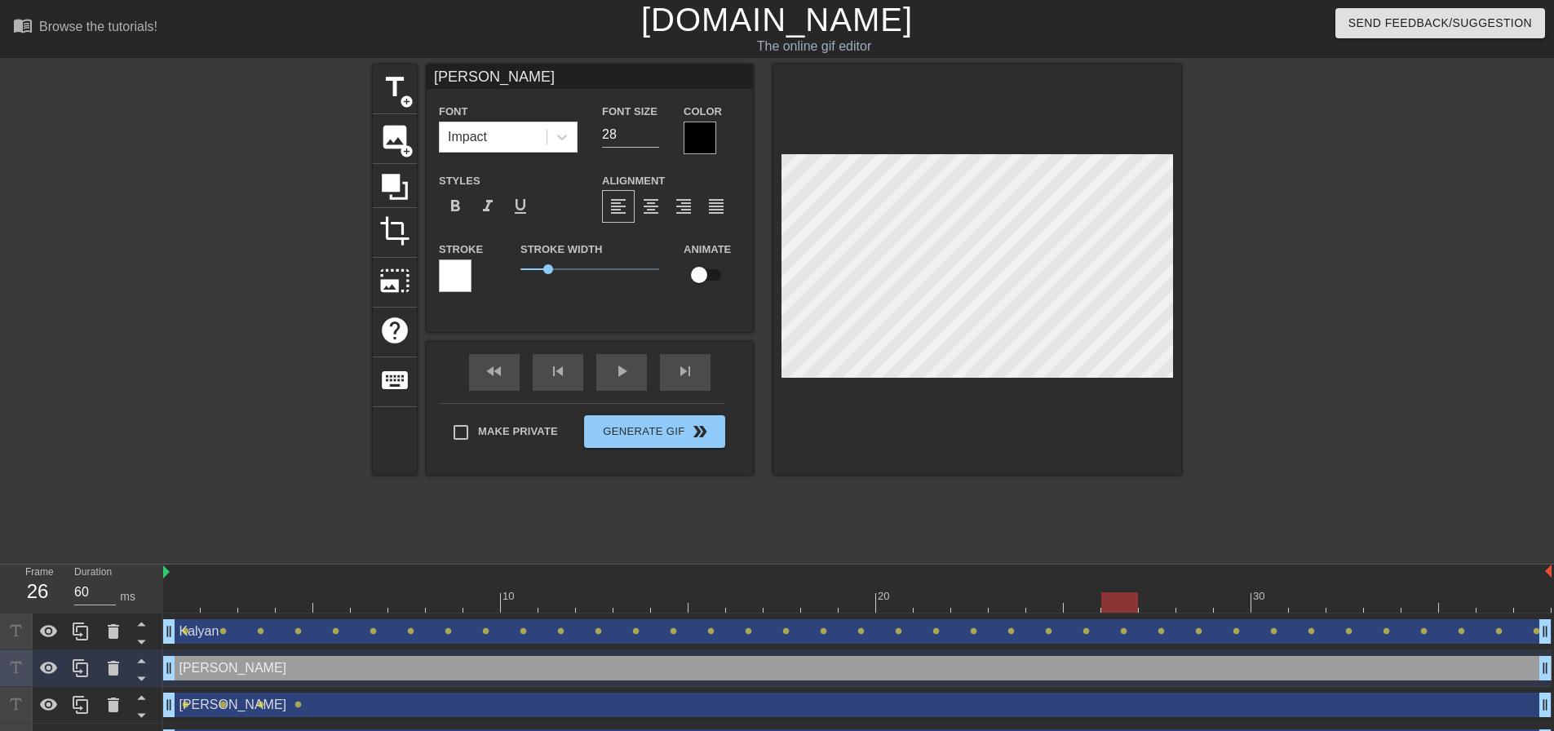
type input "70"
click at [704, 270] on input "checkbox" at bounding box center [699, 274] width 93 height 31
checkbox input "true"
type input "70"
type input "Siva"
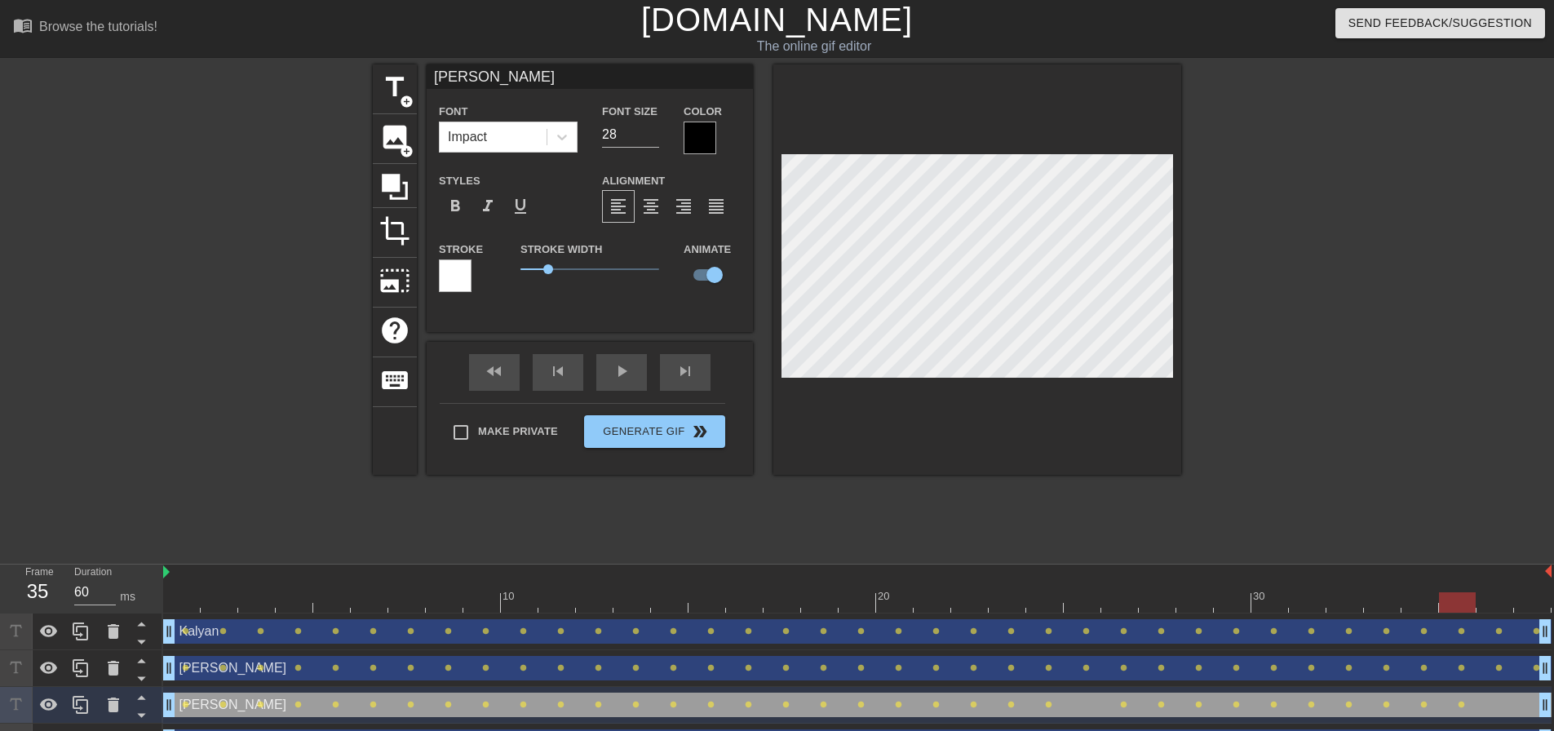
type input "70"
type input "Sri"
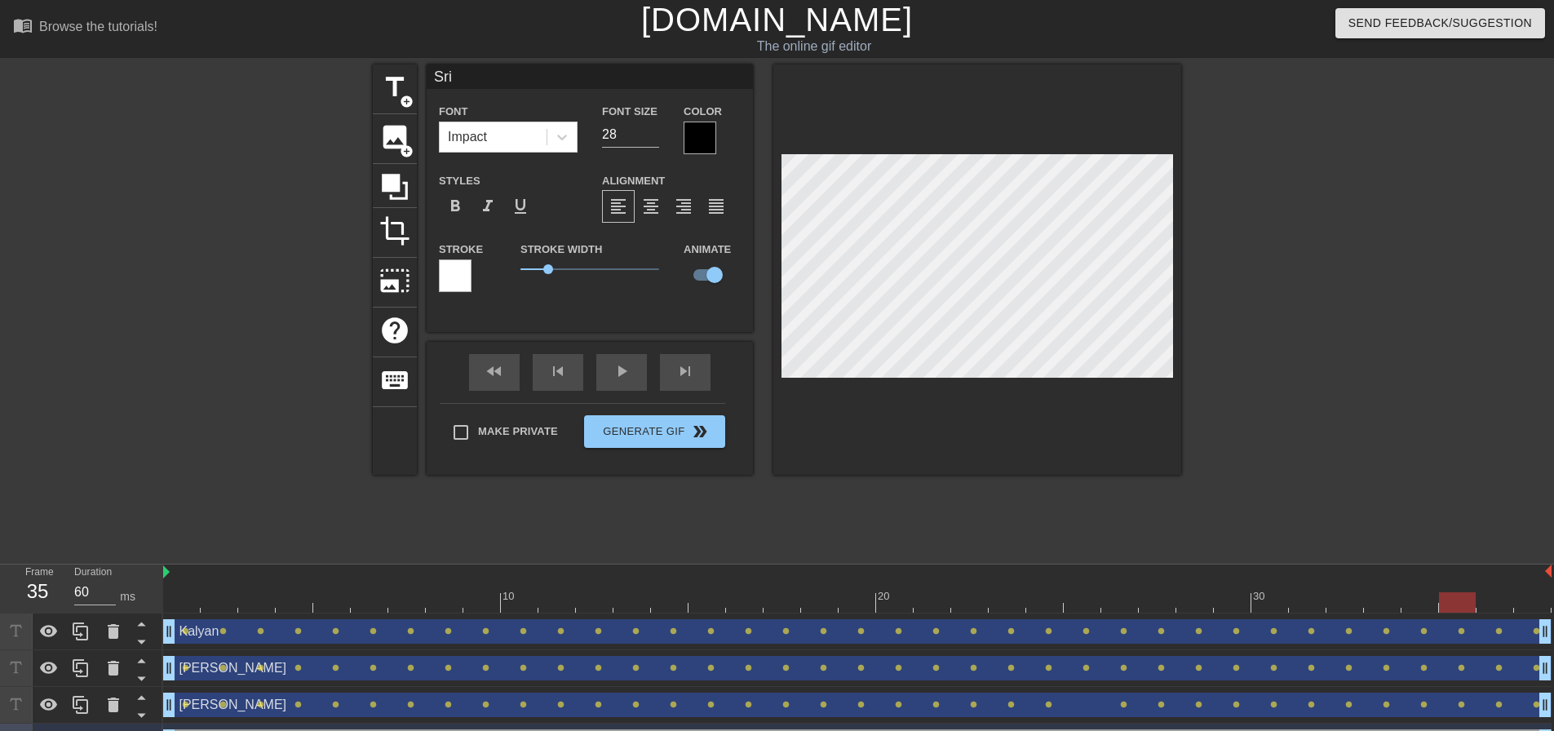
type input "70"
click at [394, 85] on span "title" at bounding box center [394, 87] width 31 height 31
type input "New text 4"
type input "40"
checkbox input "false"
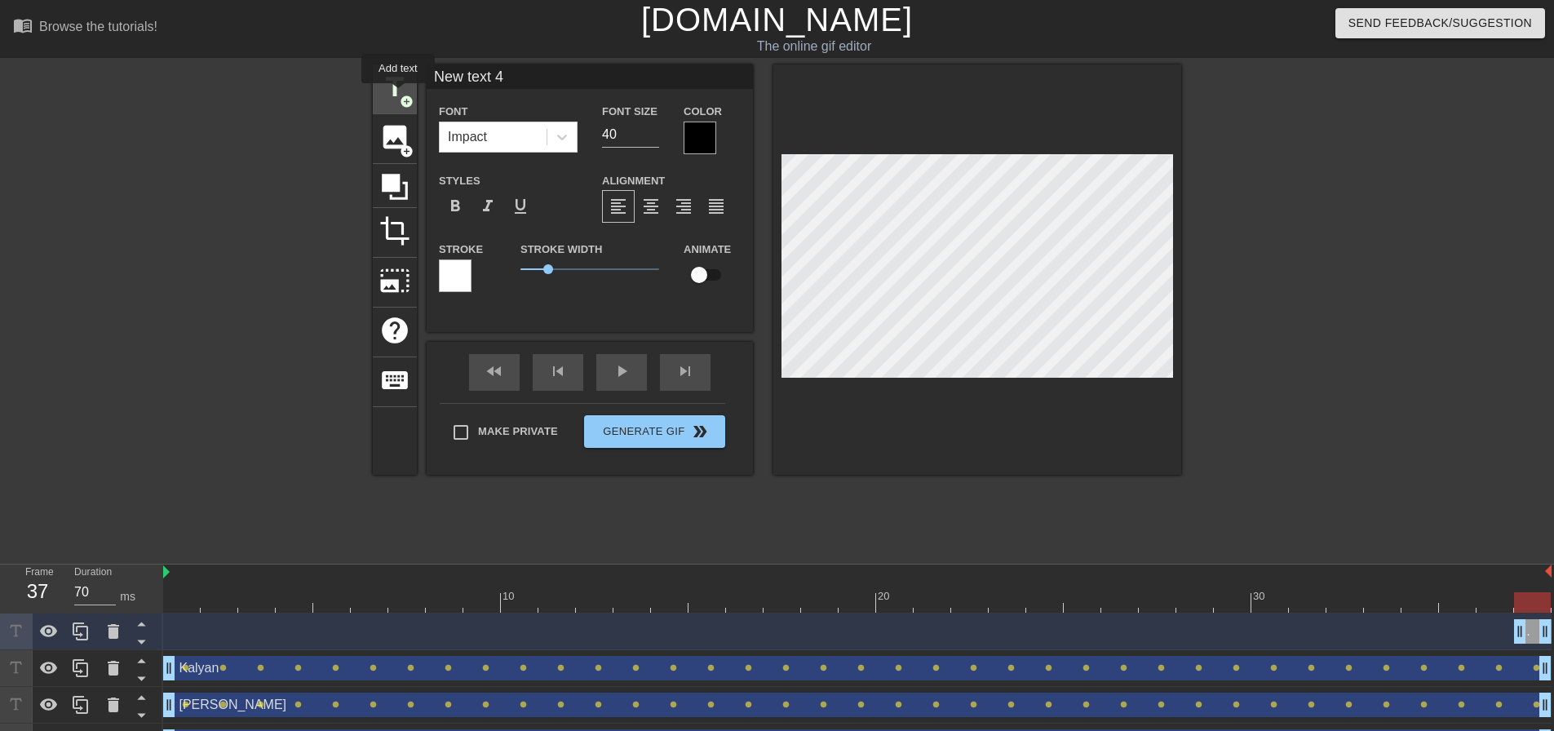
drag, startPoint x: 534, startPoint y: 78, endPoint x: 398, endPoint y: 95, distance: 136.4
click at [398, 95] on div "title add_circle image add_circle crop photo_size_select_large help keyboard Ne…" at bounding box center [777, 269] width 808 height 410
type input "Thota"
drag, startPoint x: 636, startPoint y: 135, endPoint x: 598, endPoint y: 139, distance: 38.5
click at [598, 139] on div "Font Size 40" at bounding box center [631, 127] width 82 height 53
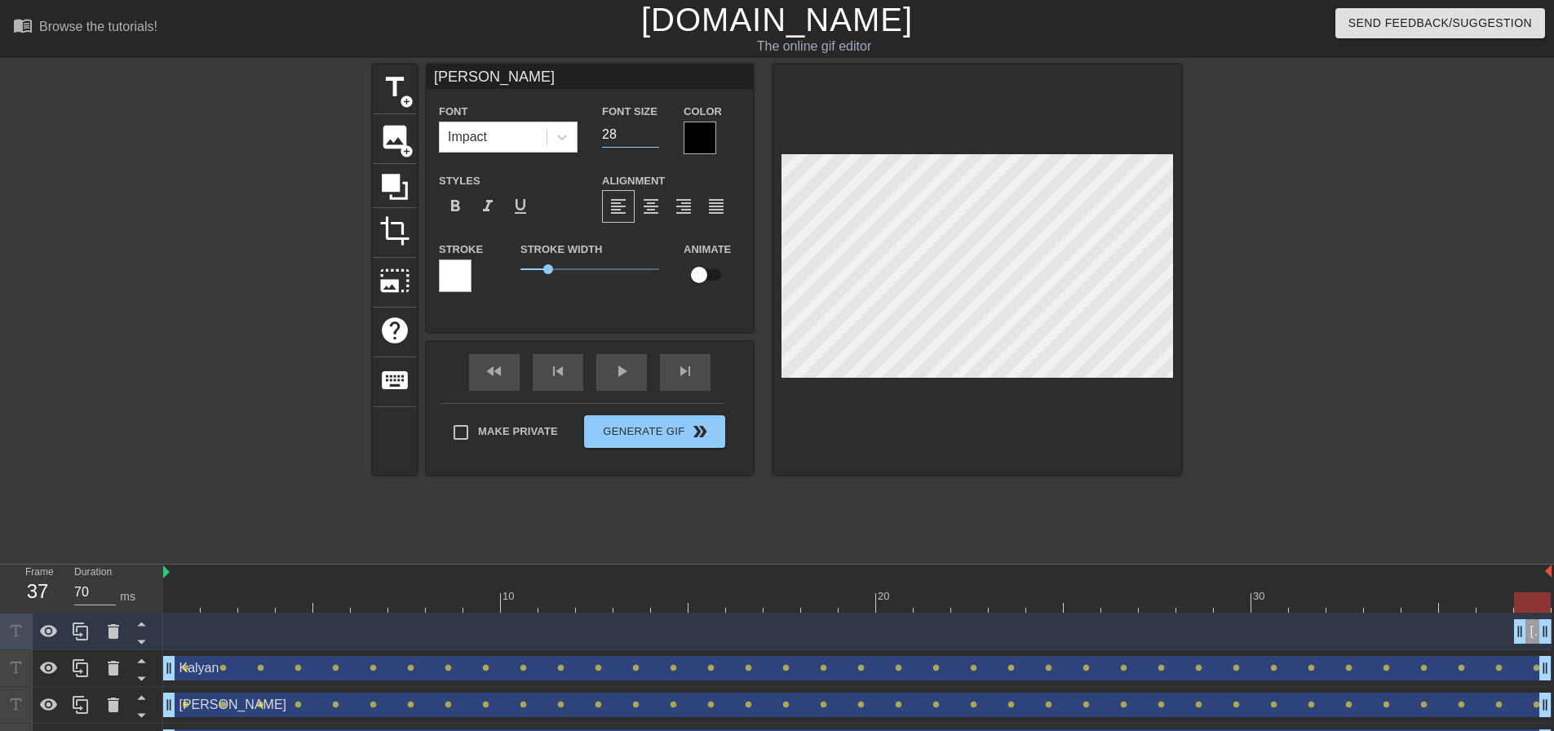
type input "28"
click at [700, 277] on input "checkbox" at bounding box center [699, 274] width 93 height 31
checkbox input "true"
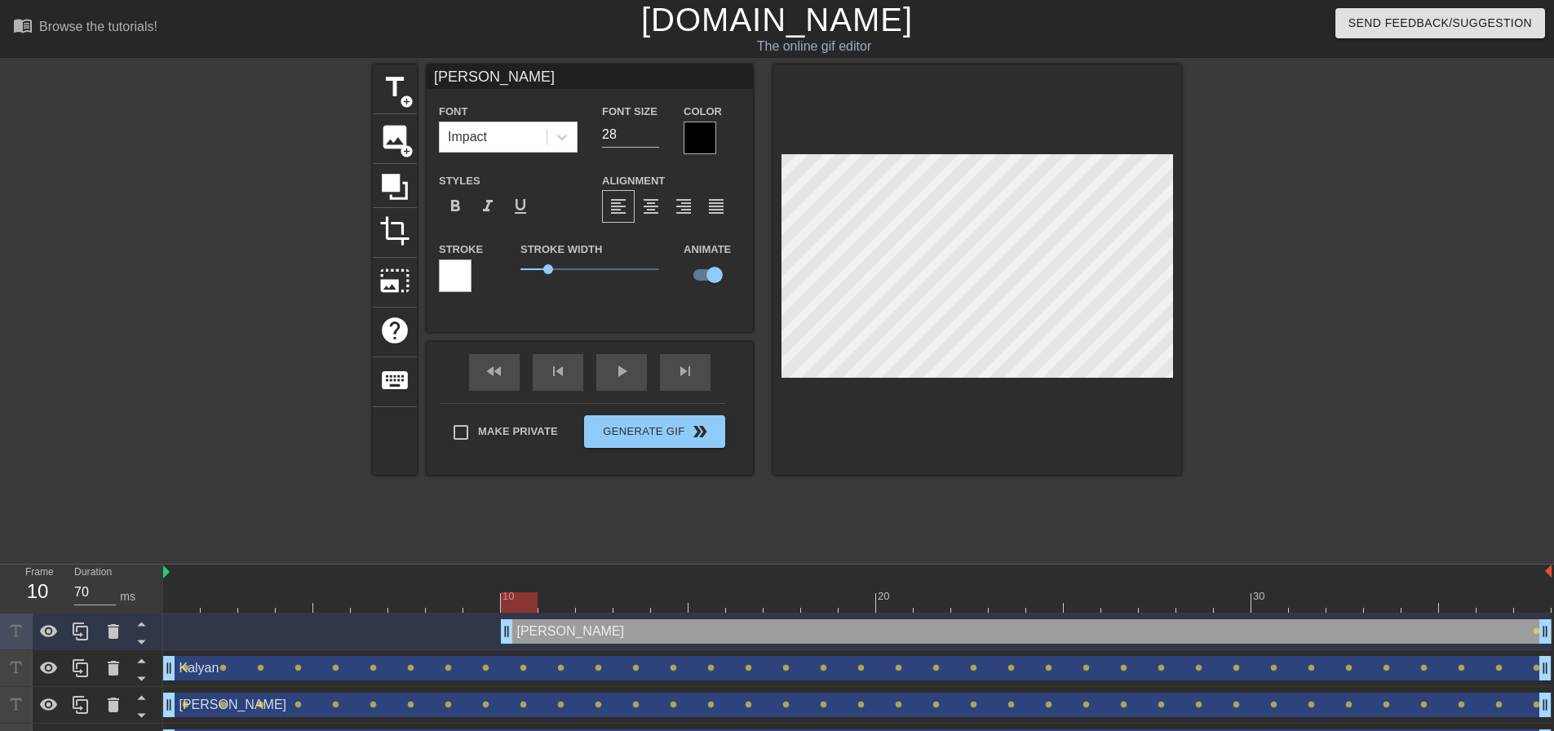
drag, startPoint x: 1522, startPoint y: 631, endPoint x: 522, endPoint y: 629, distance: 1000.2
drag, startPoint x: 529, startPoint y: 604, endPoint x: 1527, endPoint y: 598, distance: 997.7
click at [1527, 598] on div at bounding box center [1533, 602] width 37 height 20
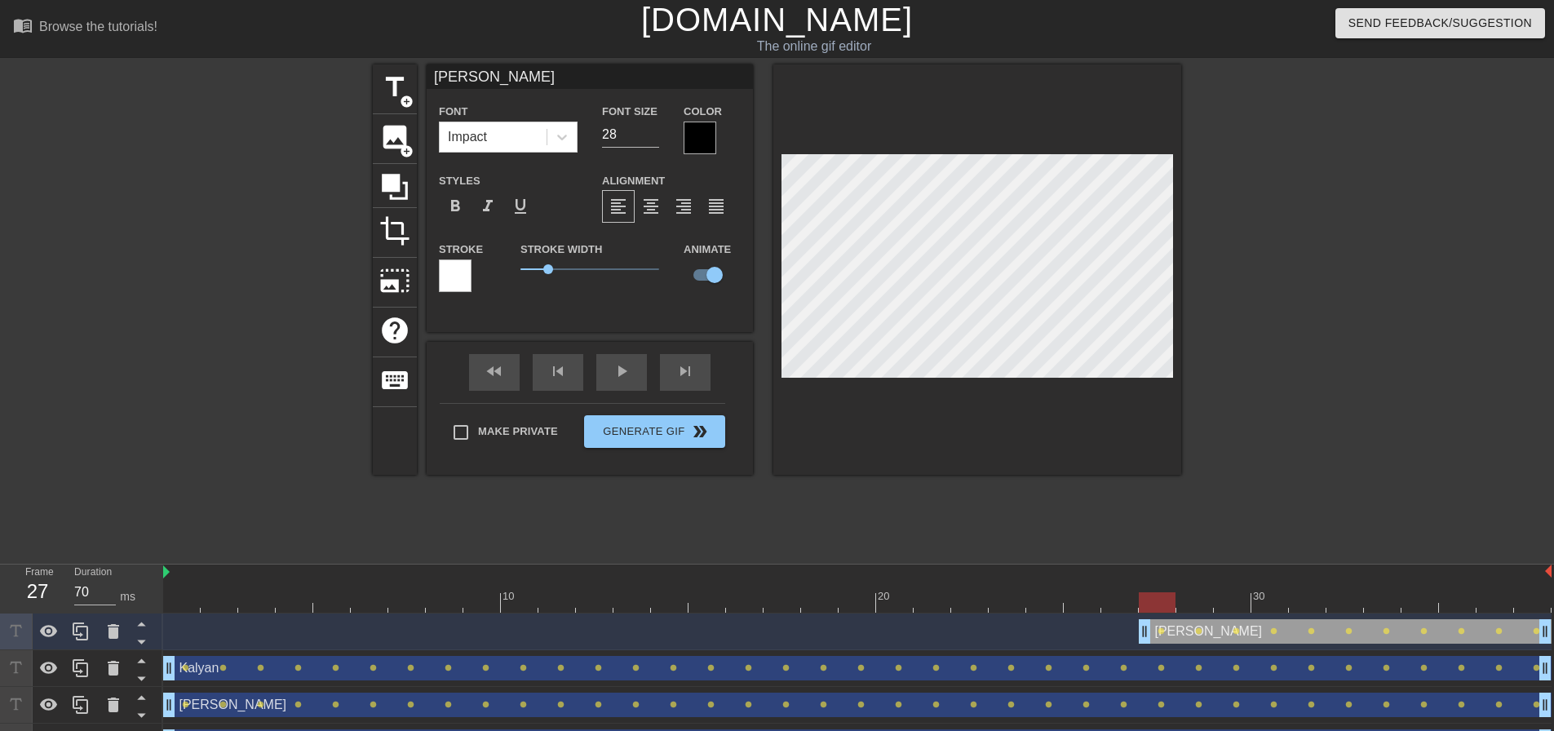
drag, startPoint x: 507, startPoint y: 631, endPoint x: 1127, endPoint y: 637, distance: 620.9
click at [1127, 637] on div "Thota drag_handle drag_handle lens lens lens lens lens lens lens lens lens lens…" at bounding box center [857, 631] width 1389 height 24
click at [617, 371] on div "play_arrow" at bounding box center [621, 372] width 51 height 37
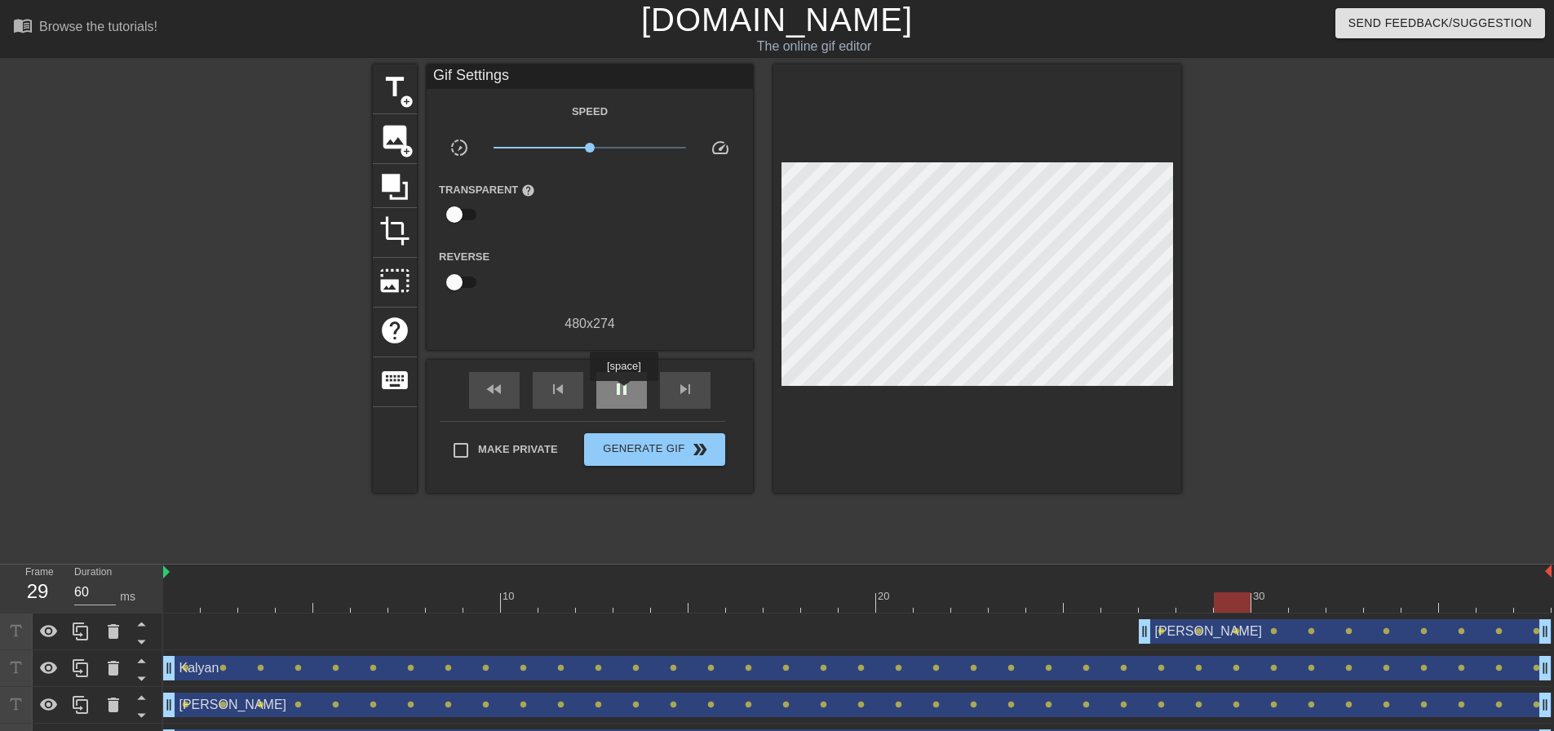
type input "70"
click at [623, 392] on span "pause" at bounding box center [622, 389] width 20 height 20
click at [658, 448] on span "Generate Gif double_arrow" at bounding box center [655, 450] width 128 height 20
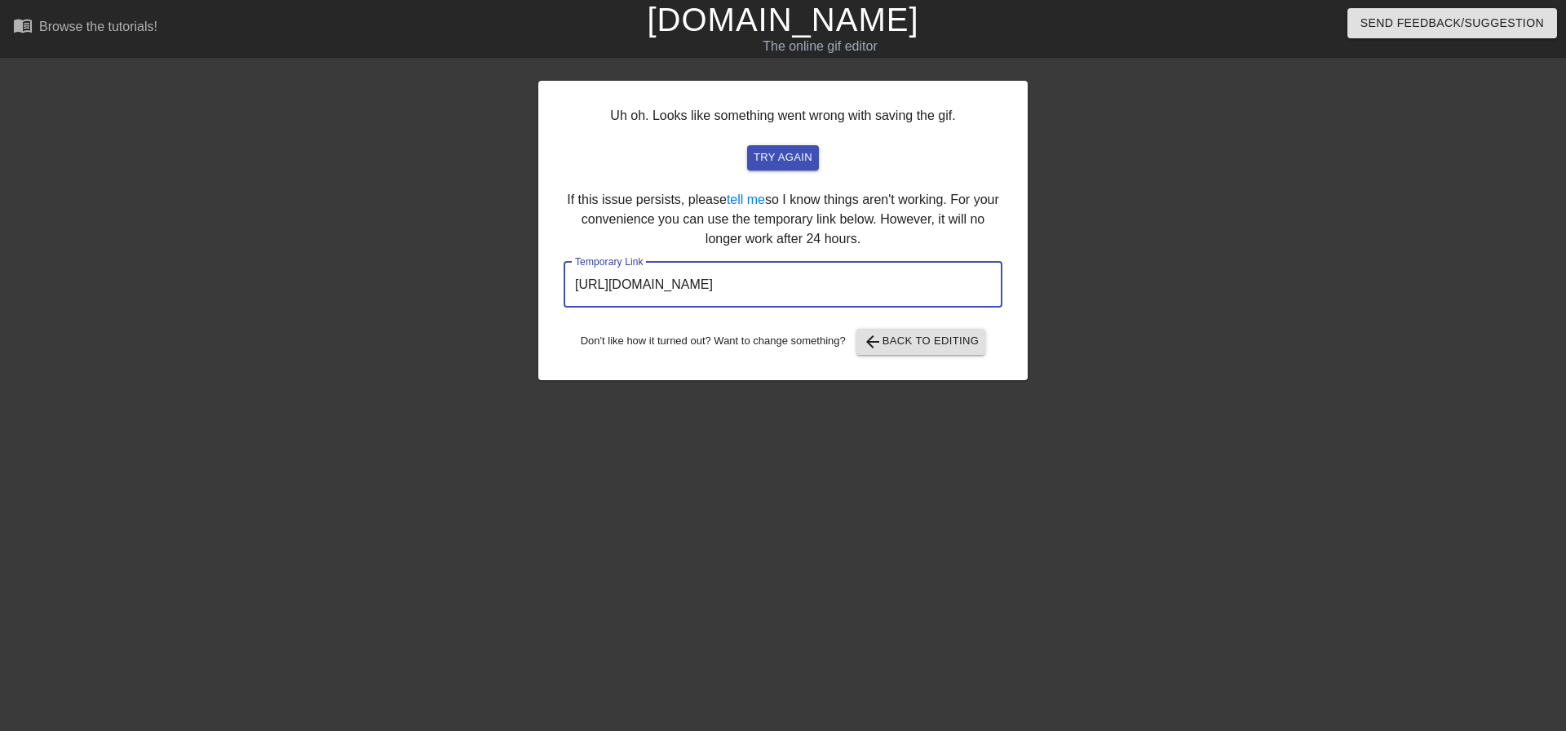
drag, startPoint x: 928, startPoint y: 289, endPoint x: 572, endPoint y: 297, distance: 355.8
click at [572, 297] on input "https://www.gifntext.com/temp_generations/vDDtAkOP.gif" at bounding box center [783, 285] width 439 height 46
click at [777, 31] on link "[DOMAIN_NAME]" at bounding box center [783, 20] width 272 height 36
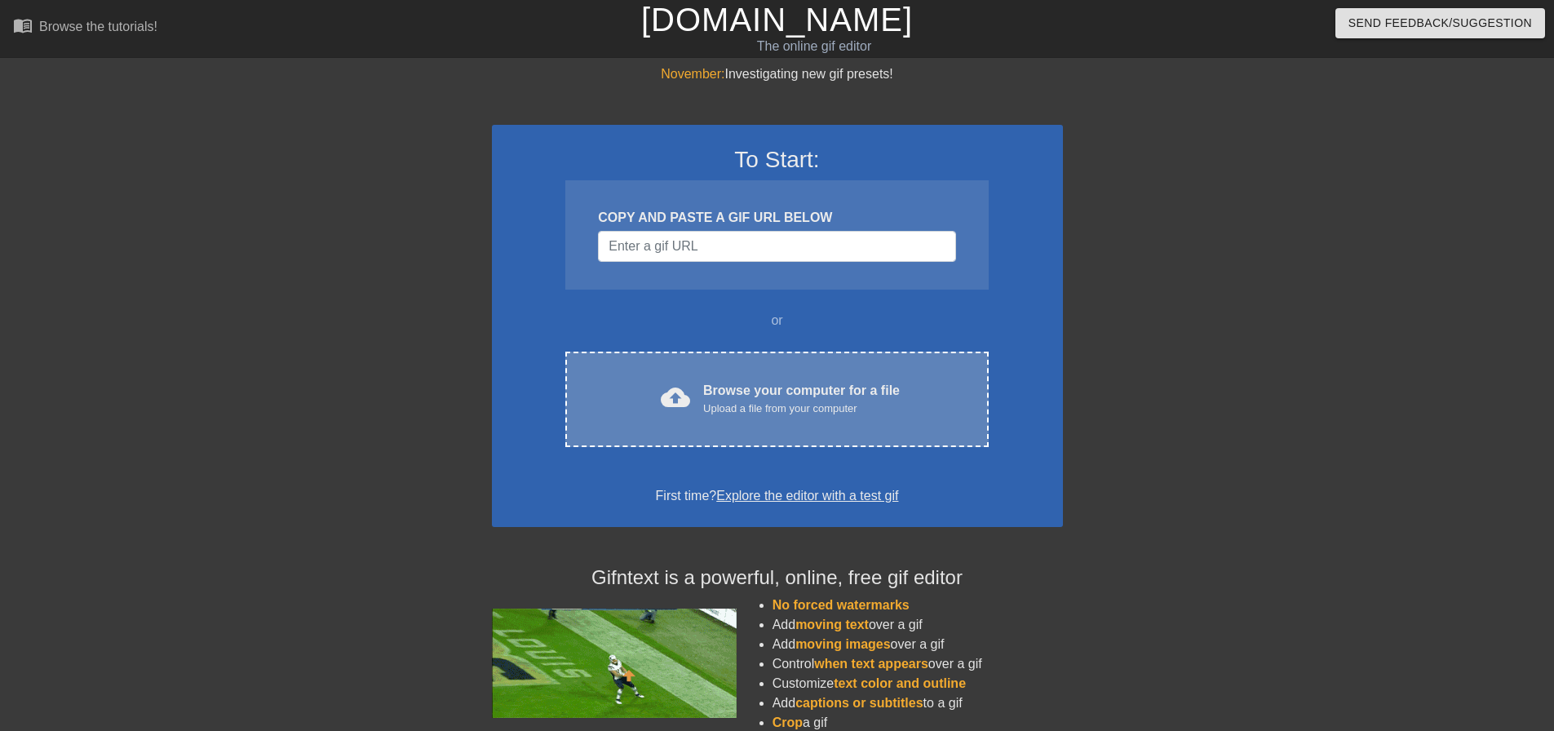
click at [748, 413] on div "Upload a file from your computer" at bounding box center [801, 409] width 197 height 16
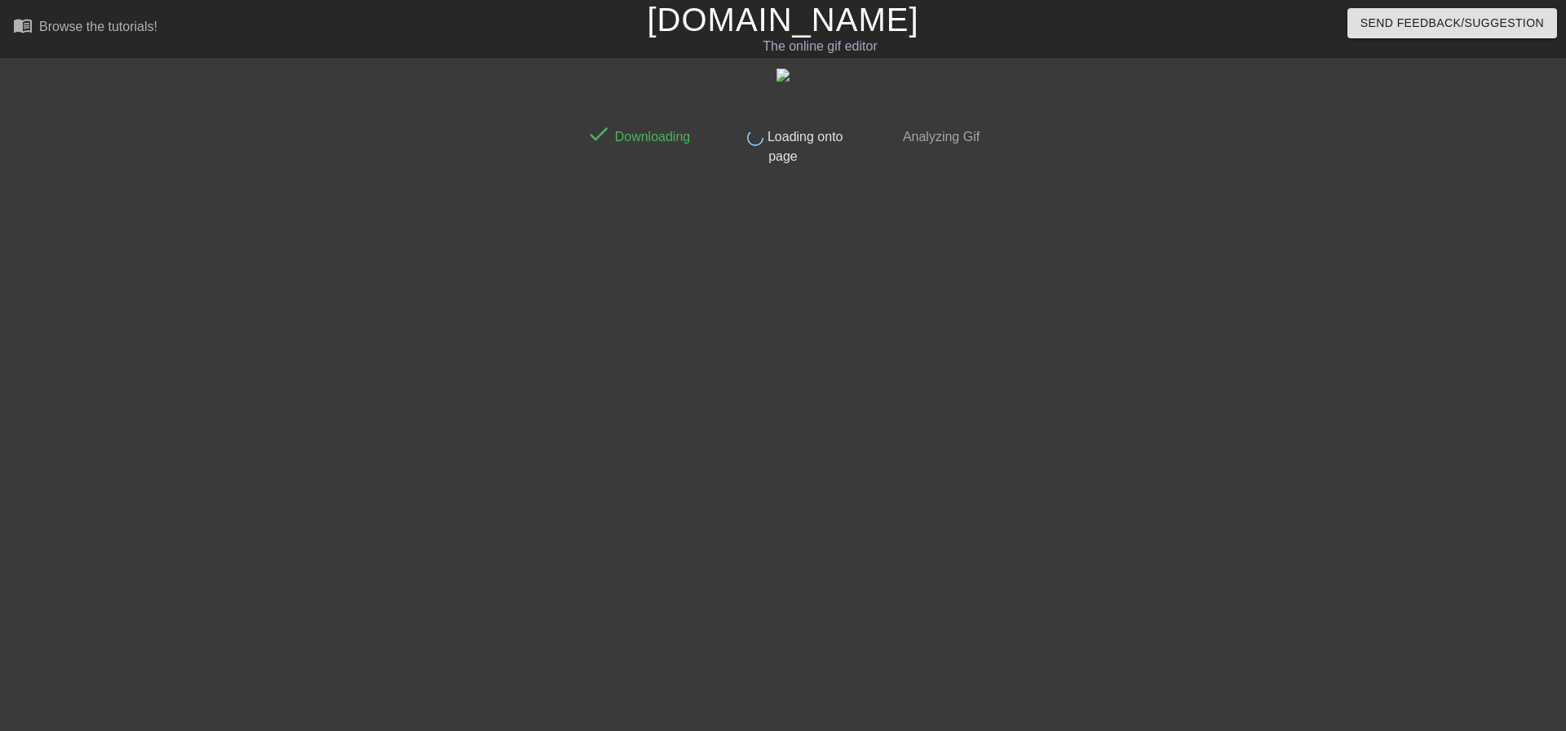
click at [817, 34] on link "[DOMAIN_NAME]" at bounding box center [783, 20] width 272 height 36
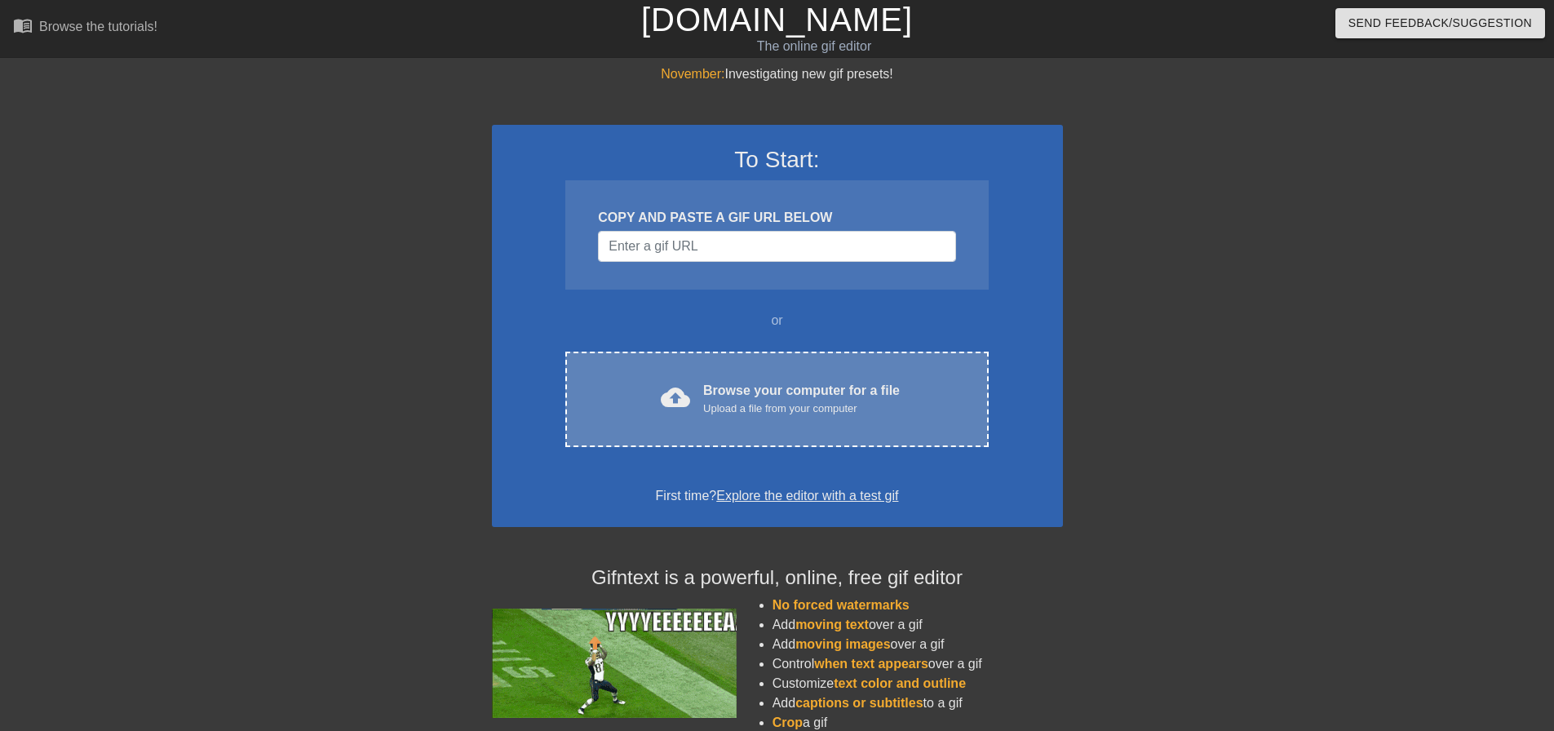
click at [773, 381] on div "Browse your computer for a file Upload a file from your computer" at bounding box center [801, 399] width 197 height 36
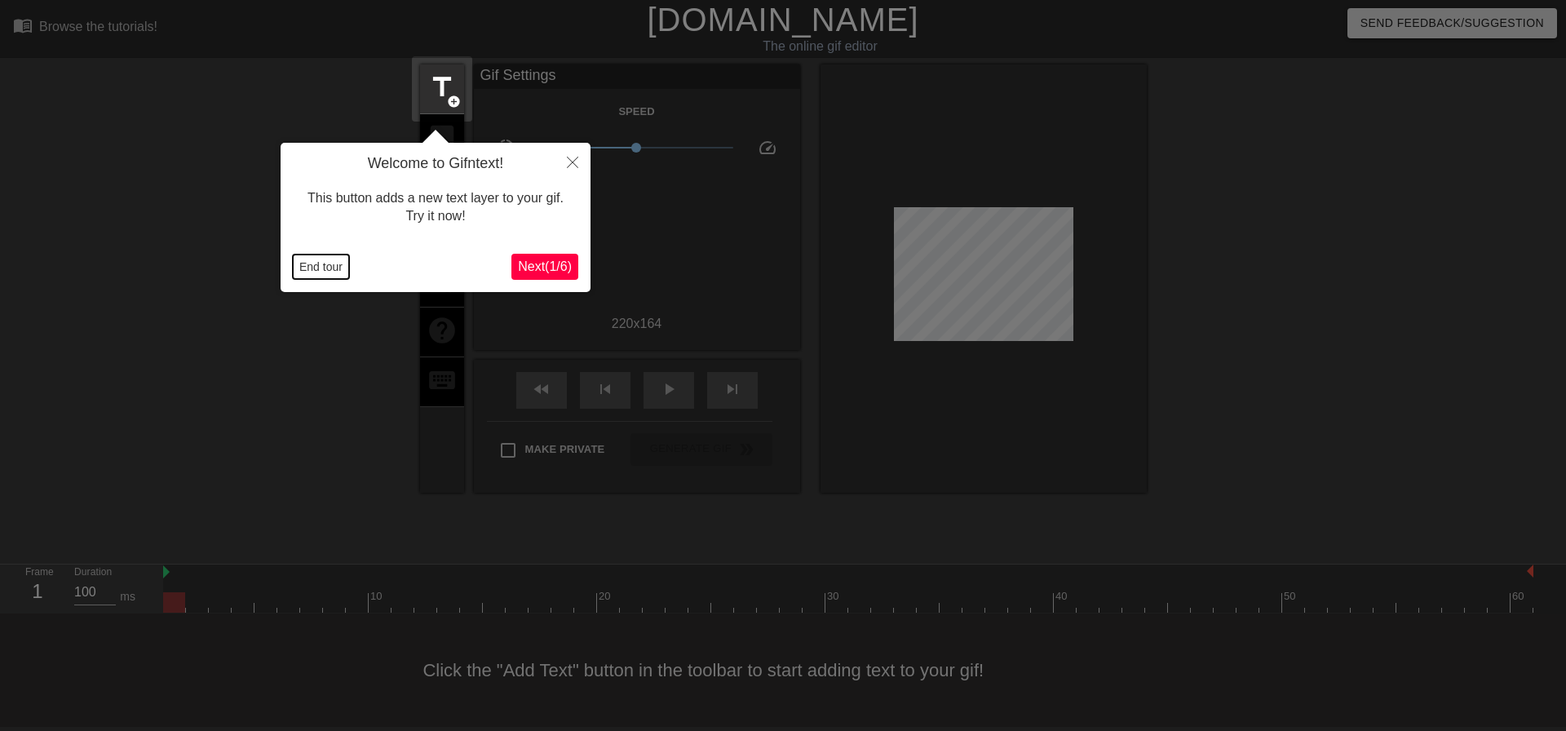
click at [326, 270] on button "End tour" at bounding box center [321, 267] width 56 height 24
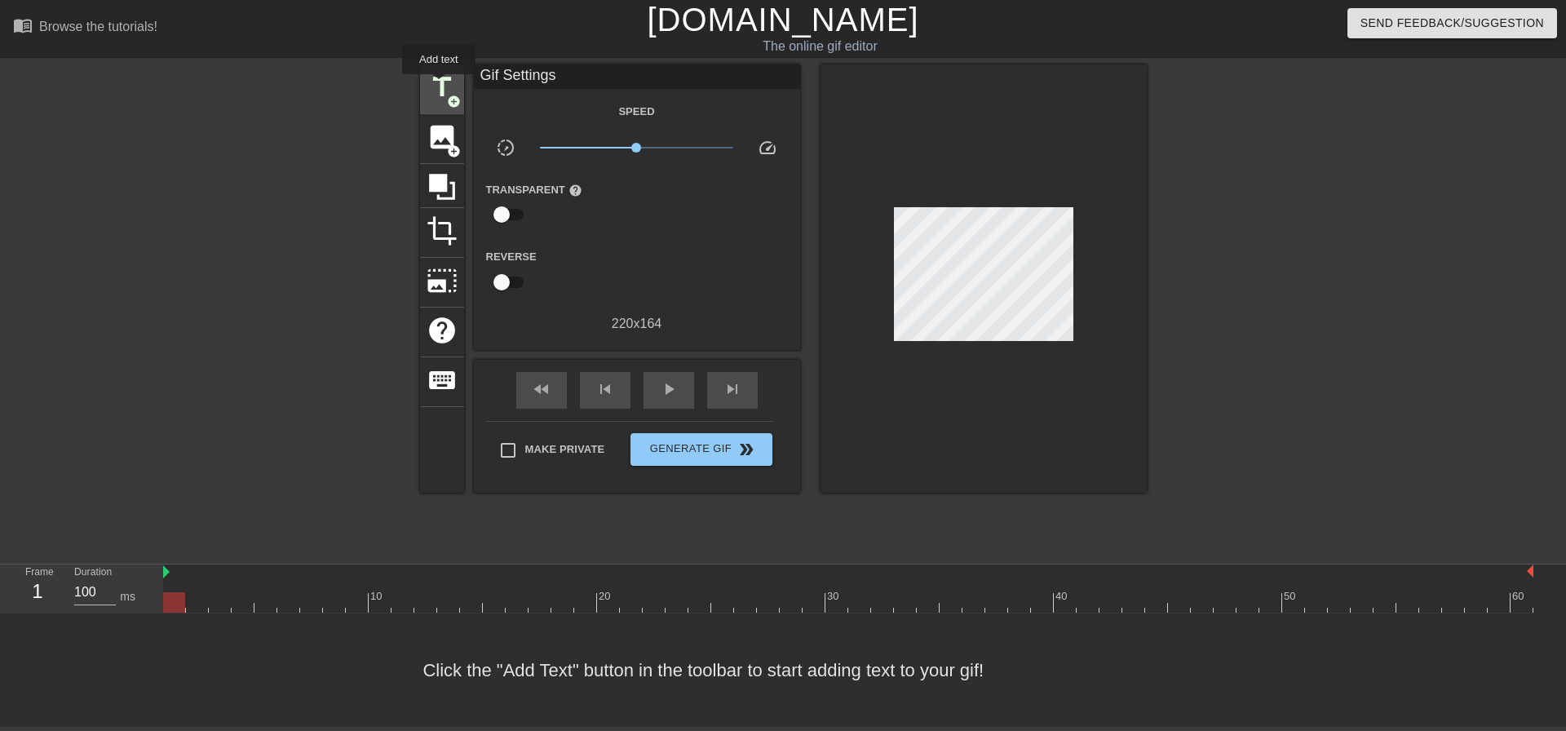
click at [439, 86] on span "title" at bounding box center [442, 87] width 31 height 31
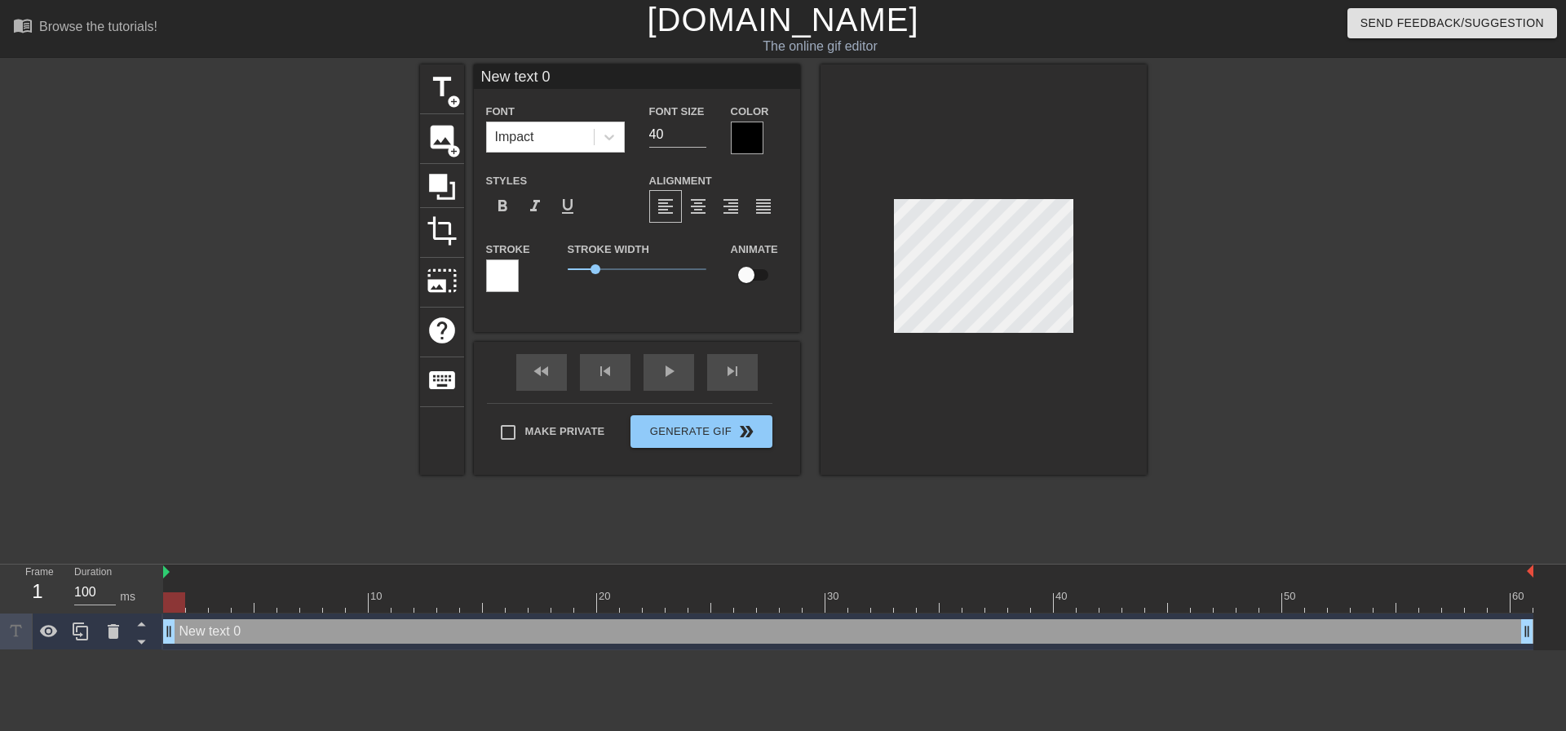
type input "New tet 0"
type textarea "New tet 0"
click at [342, 632] on div "New tet 0 drag_handle drag_handle" at bounding box center [848, 631] width 1371 height 24
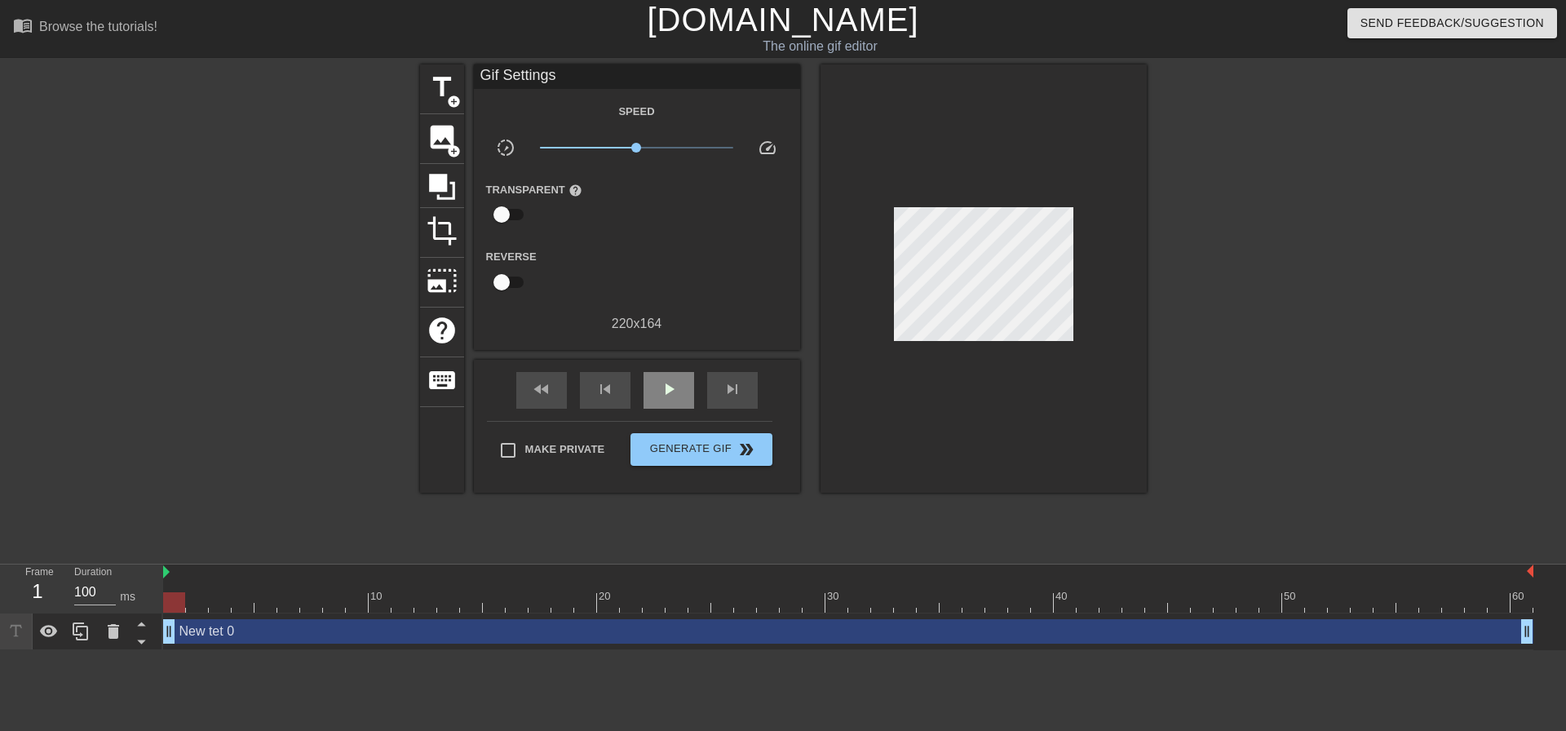
click at [671, 363] on div "fast_rewind skip_previous play_arrow skip_next" at bounding box center [637, 390] width 266 height 61
click at [113, 631] on icon at bounding box center [113, 631] width 11 height 15
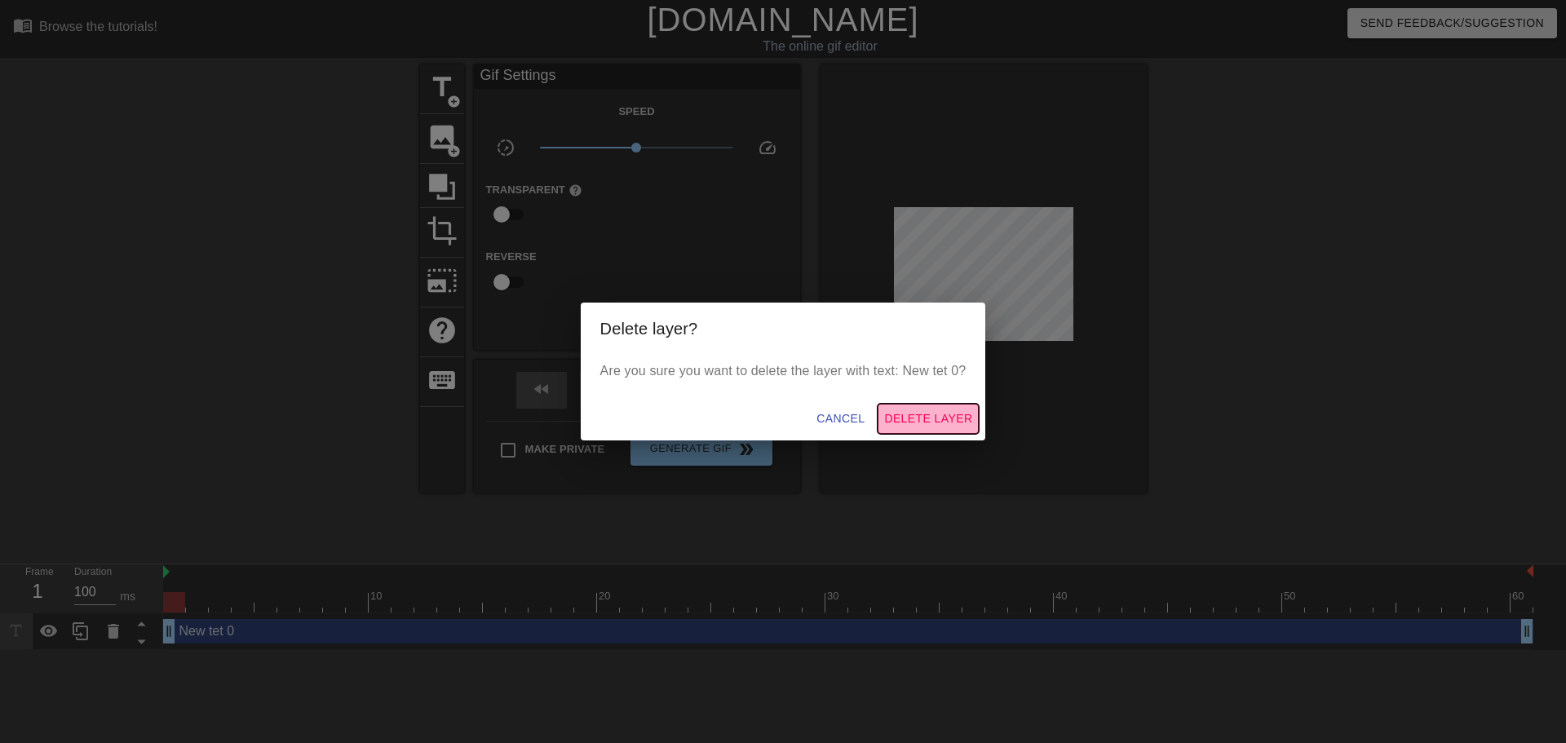
click at [944, 420] on span "Delete Layer" at bounding box center [928, 419] width 88 height 20
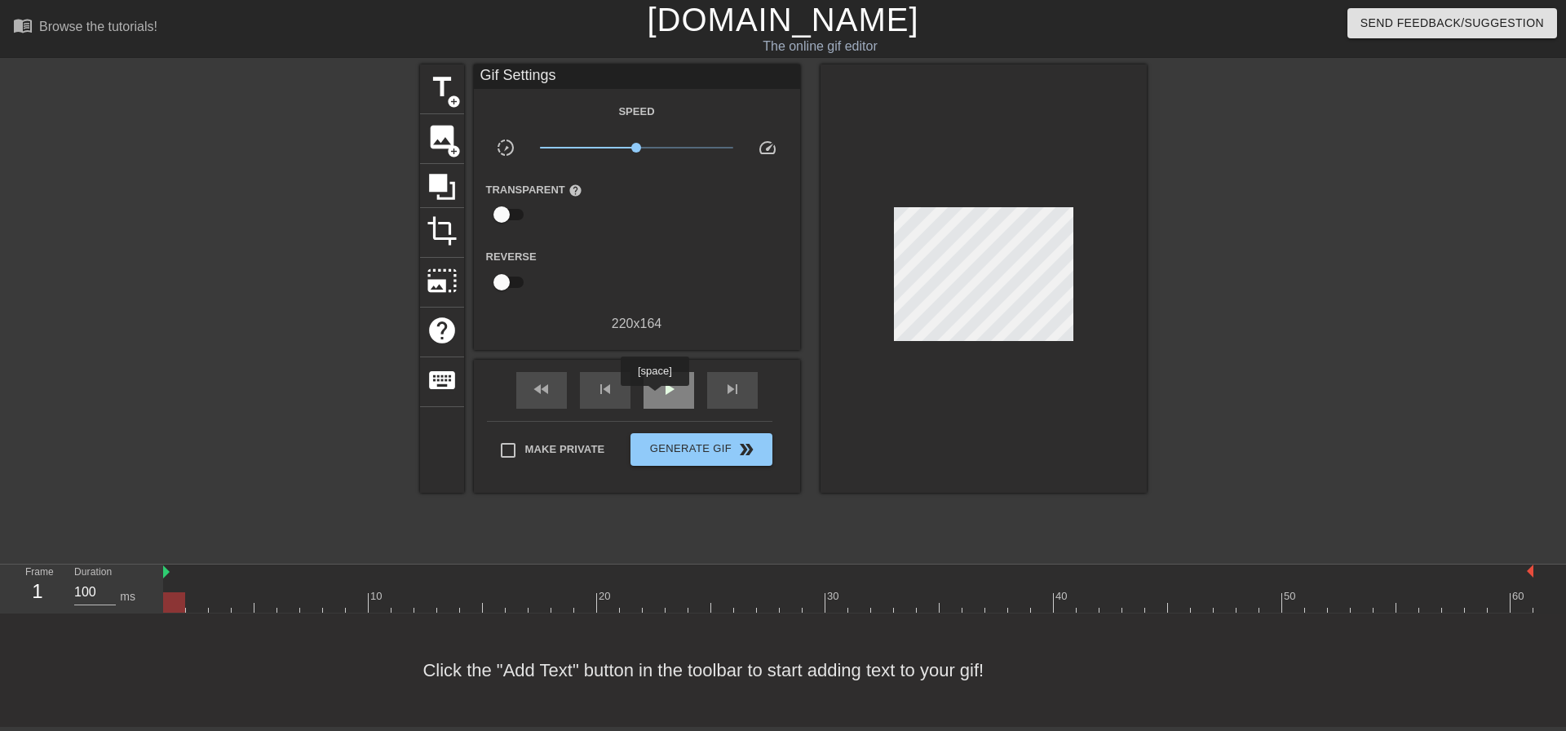
click at [654, 397] on div "play_arrow" at bounding box center [669, 390] width 51 height 37
click at [678, 393] on span "pause" at bounding box center [669, 389] width 20 height 20
click at [675, 393] on span "play_arrow" at bounding box center [669, 389] width 20 height 20
click at [675, 393] on span "pause" at bounding box center [669, 389] width 20 height 20
click at [439, 91] on span "title" at bounding box center [442, 87] width 31 height 31
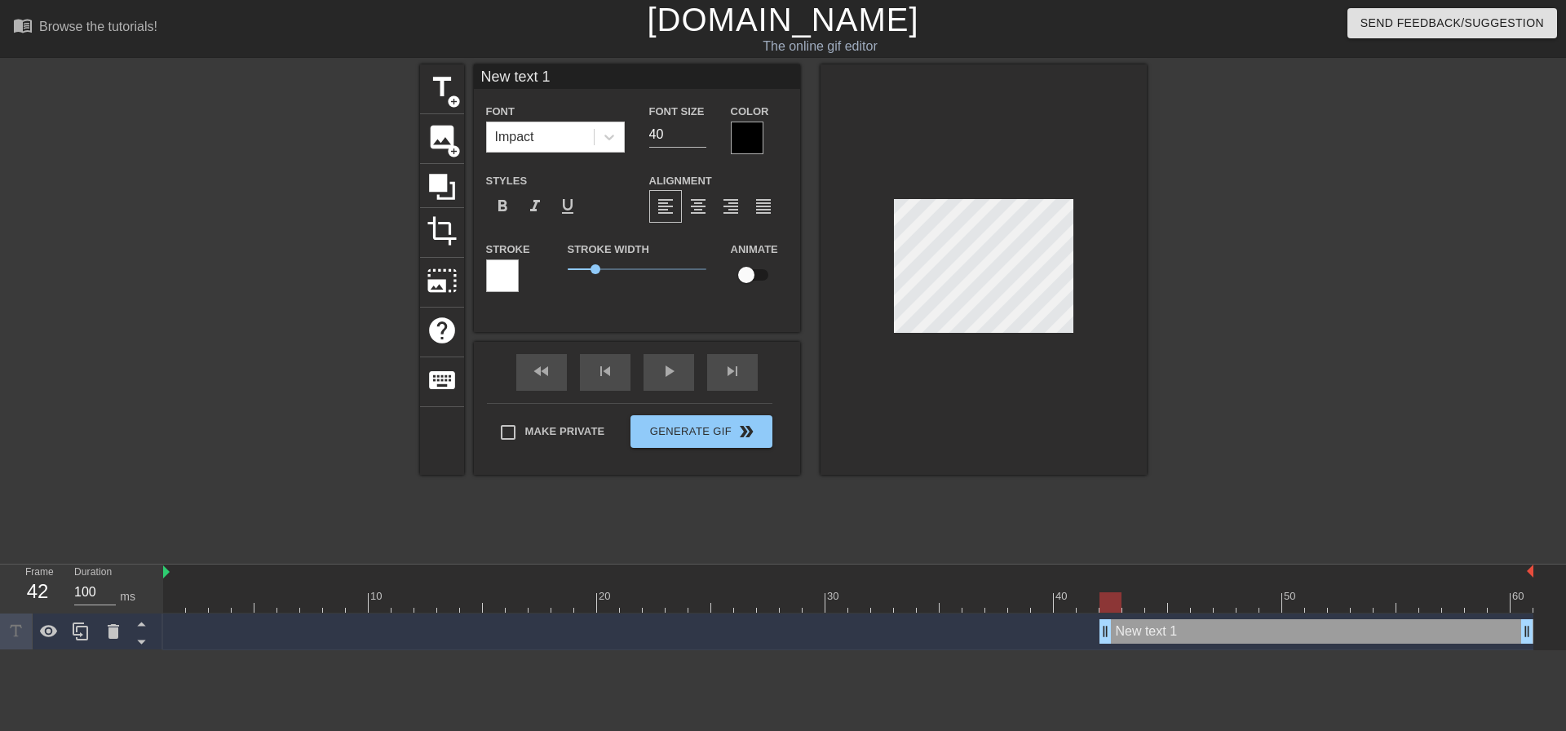
drag, startPoint x: 568, startPoint y: 72, endPoint x: 464, endPoint y: 77, distance: 103.7
click at [464, 77] on div "title add_circle image add_circle crop photo_size_select_large help keyboard Ne…" at bounding box center [783, 269] width 727 height 410
type input "5 Guys"
click at [999, 345] on div at bounding box center [984, 269] width 326 height 410
drag, startPoint x: 1101, startPoint y: 636, endPoint x: 1087, endPoint y: 636, distance: 13.9
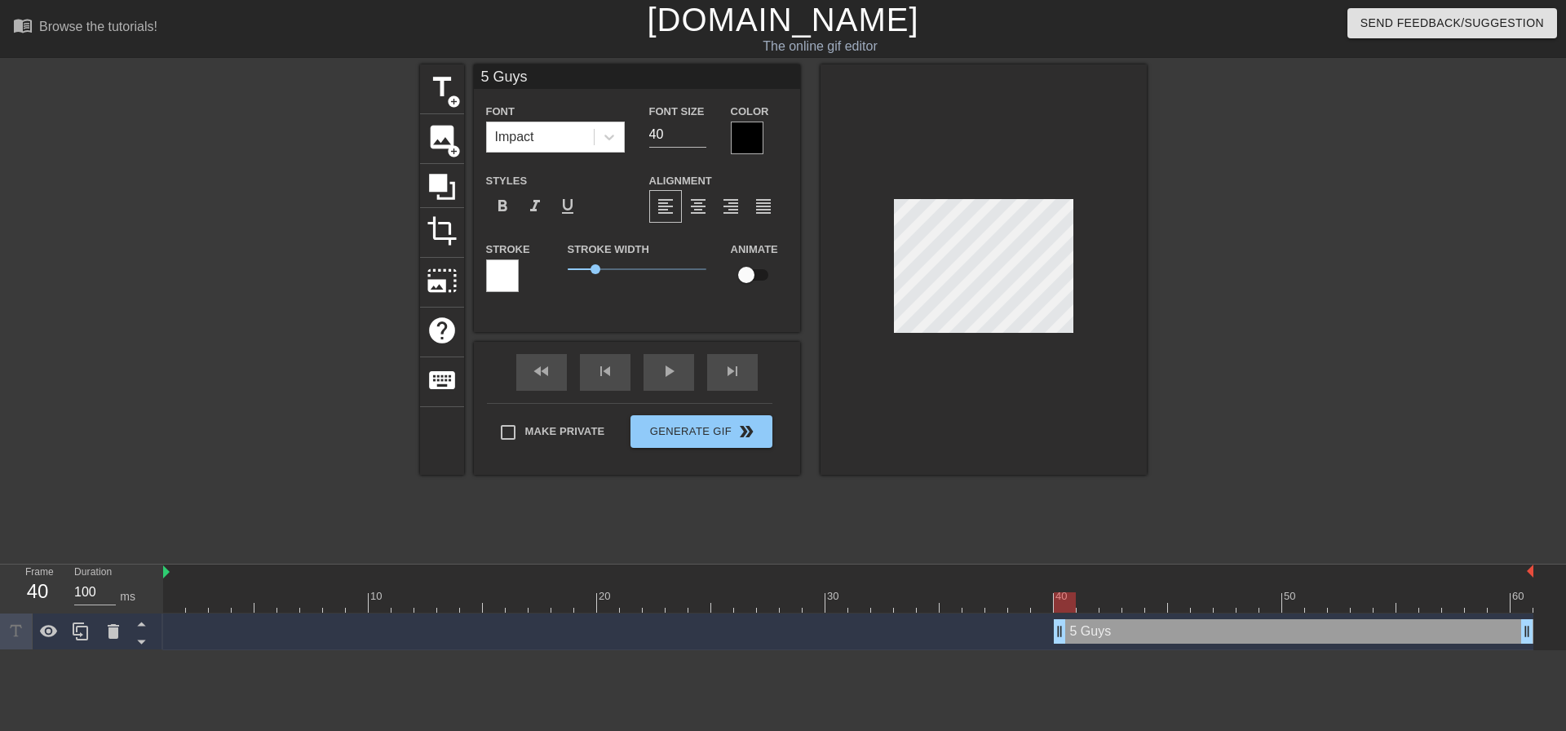
drag, startPoint x: 1080, startPoint y: 634, endPoint x: 1067, endPoint y: 632, distance: 13.2
click at [751, 277] on input "checkbox" at bounding box center [746, 274] width 93 height 31
checkbox input "true"
click at [1158, 634] on div "5 Guys drag_handle drag_handle" at bounding box center [1294, 631] width 480 height 24
drag, startPoint x: 672, startPoint y: 137, endPoint x: 649, endPoint y: 137, distance: 22.8
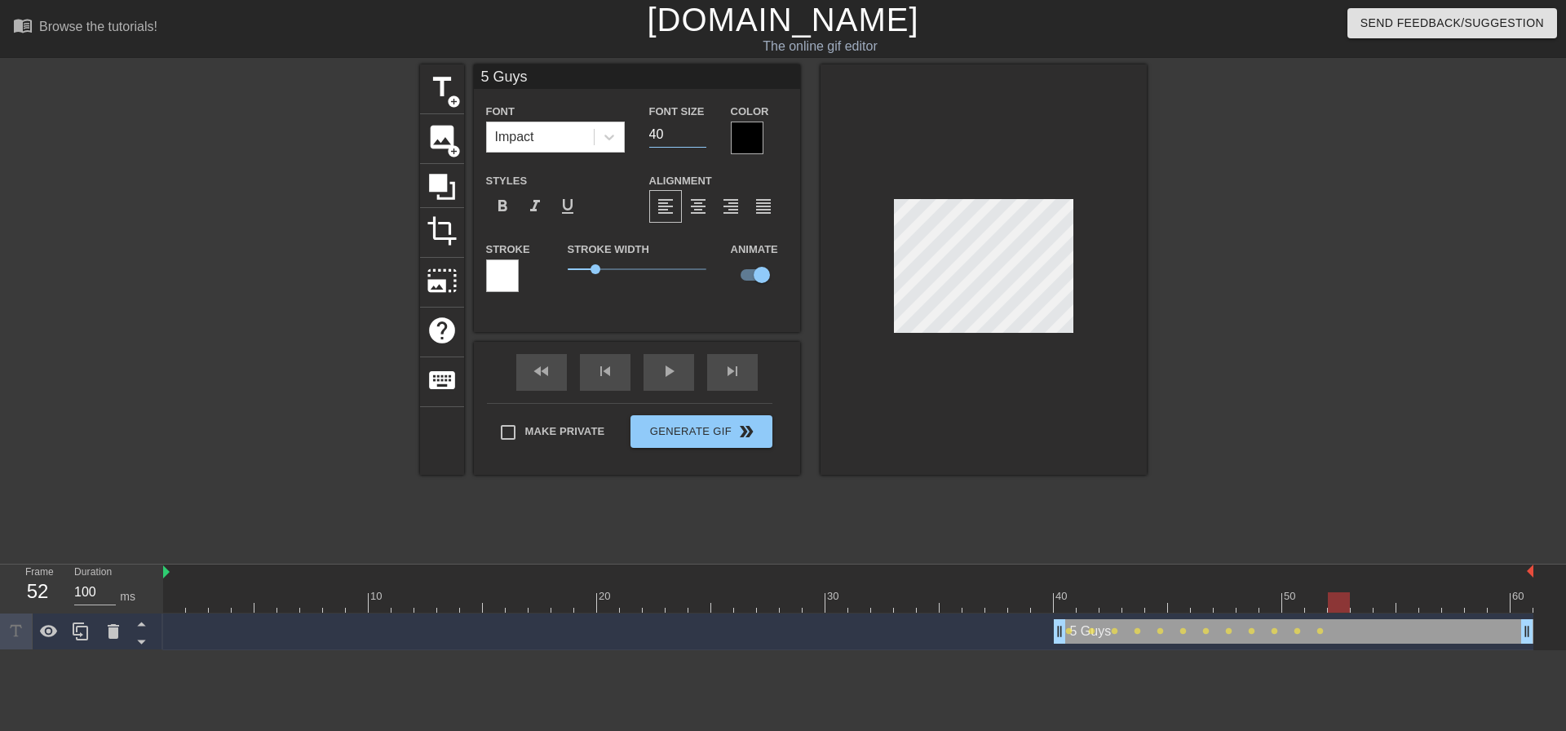
click at [649, 137] on input "40" at bounding box center [677, 135] width 57 height 26
type input "28"
click at [1107, 277] on div at bounding box center [984, 269] width 326 height 410
drag, startPoint x: 667, startPoint y: 135, endPoint x: 635, endPoint y: 135, distance: 32.6
click at [635, 135] on div "Font Impact Font Size 28 Color" at bounding box center [637, 127] width 326 height 53
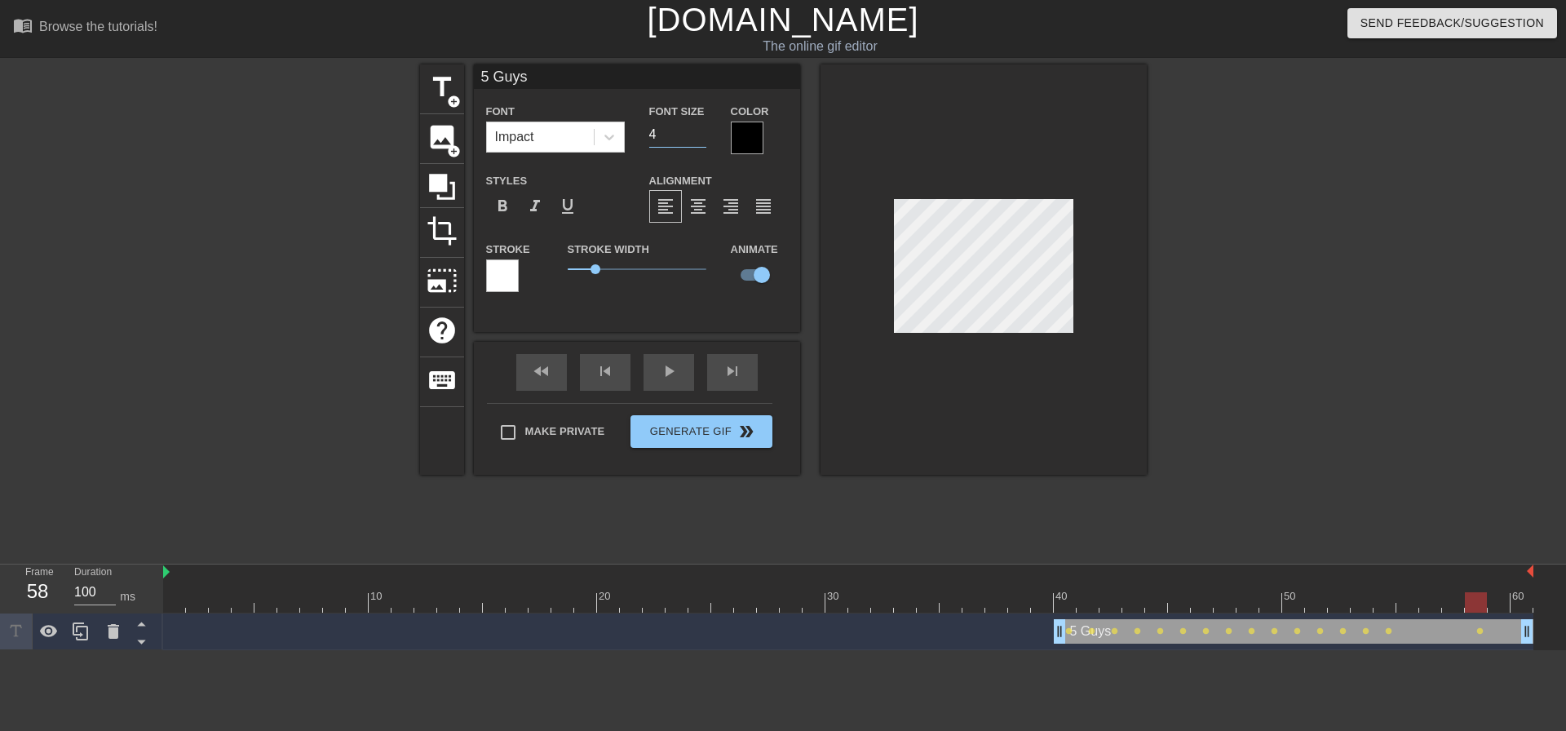
type input "40"
click at [1143, 636] on div "5 Guys drag_handle drag_handle" at bounding box center [1294, 631] width 480 height 24
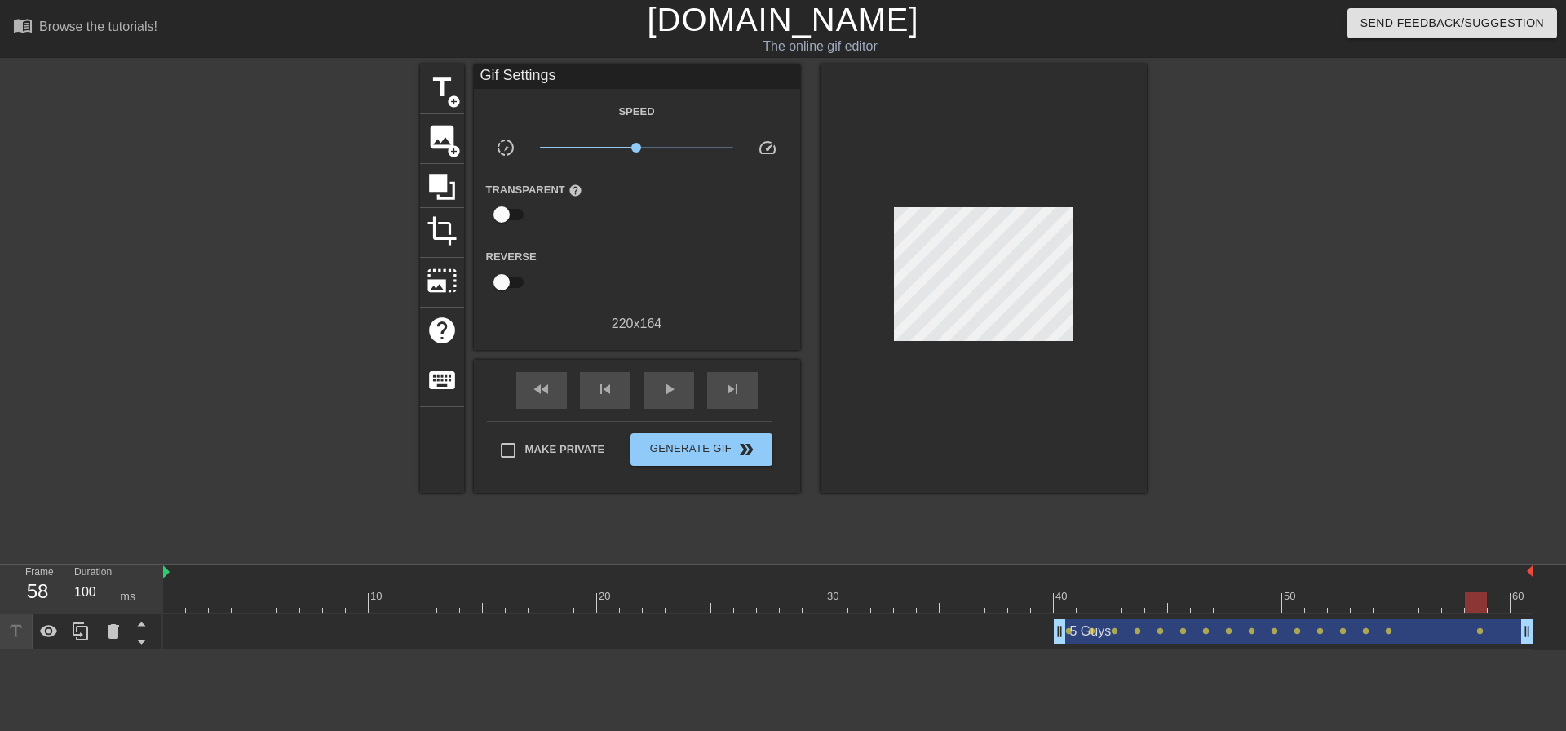
click at [946, 388] on div at bounding box center [984, 278] width 326 height 428
click at [674, 374] on div "play_arrow" at bounding box center [669, 390] width 51 height 37
click at [677, 394] on span "pause" at bounding box center [669, 389] width 20 height 20
click at [753, 450] on span "double_arrow" at bounding box center [747, 450] width 20 height 20
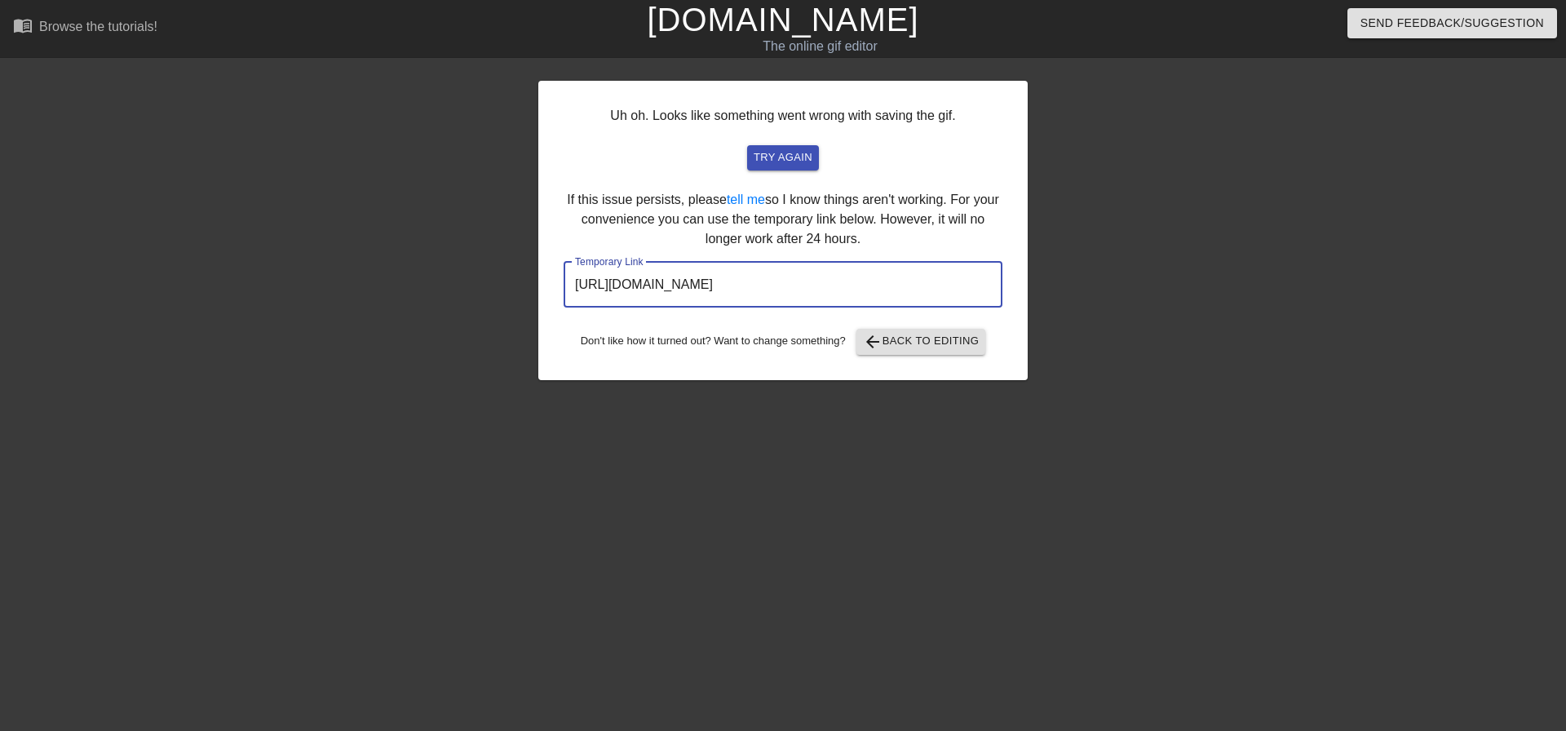
drag, startPoint x: 917, startPoint y: 281, endPoint x: 544, endPoint y: 300, distance: 373.3
click at [544, 300] on div "Uh oh. Looks like something went wrong with saving the gif. try again If this i…" at bounding box center [782, 230] width 489 height 299
